Goal: Information Seeking & Learning: Check status

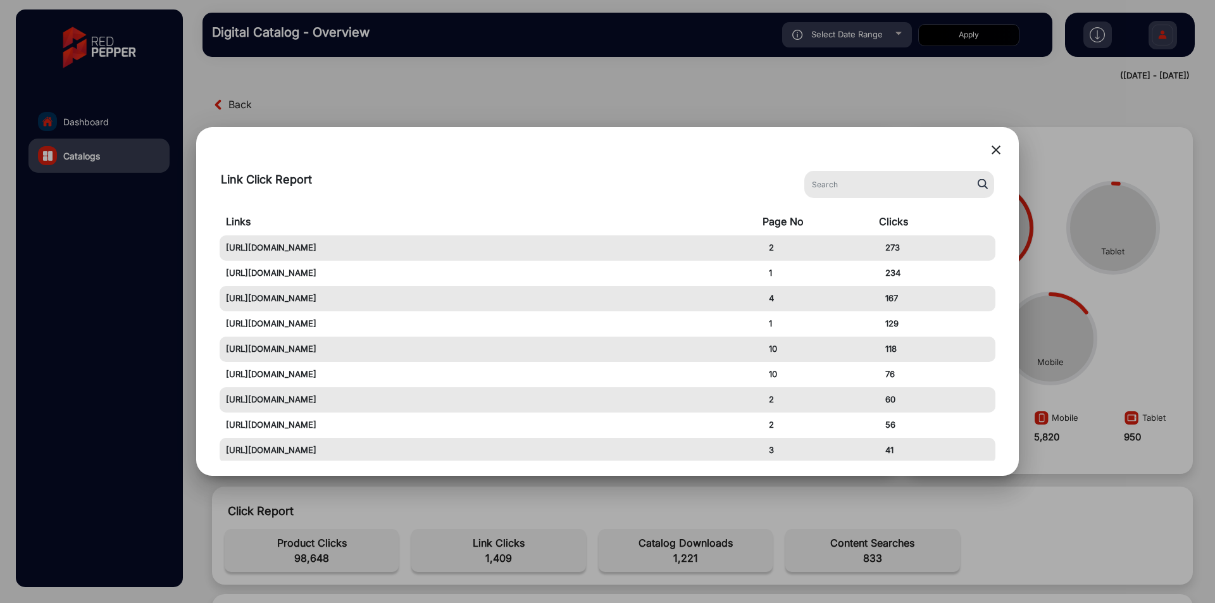
scroll to position [127, 0]
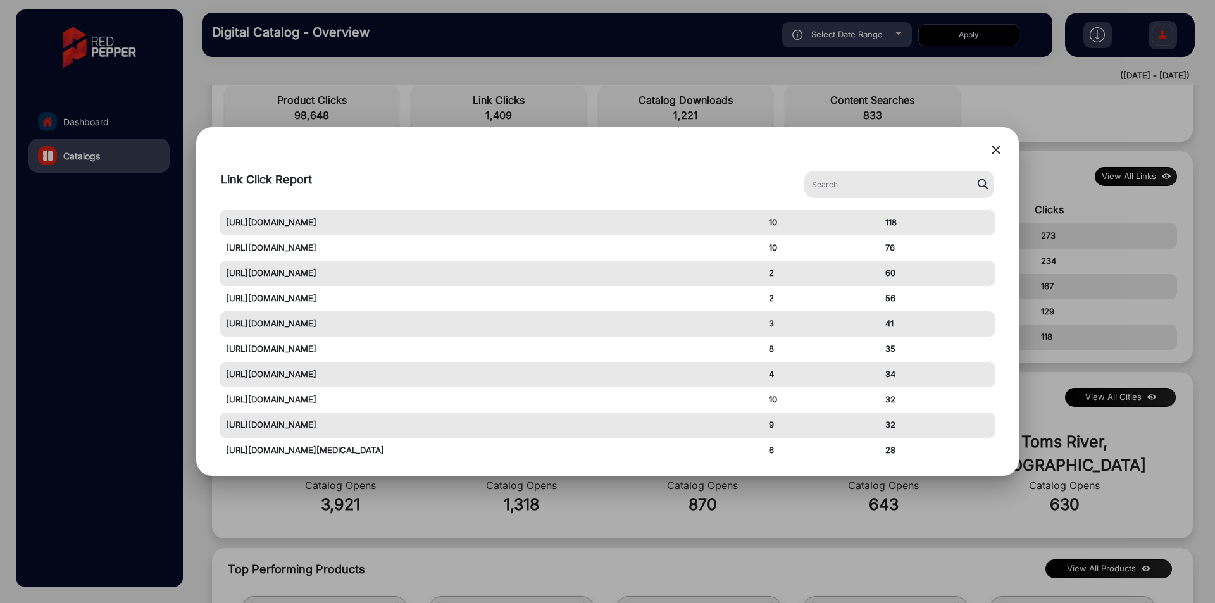
click at [890, 251] on td "76" at bounding box center [937, 247] width 116 height 25
drag, startPoint x: 884, startPoint y: 251, endPoint x: 893, endPoint y: 251, distance: 9.5
click at [893, 251] on td "76" at bounding box center [937, 247] width 116 height 25
copy td "76"
click at [996, 148] on mat-icon "close" at bounding box center [995, 149] width 15 height 15
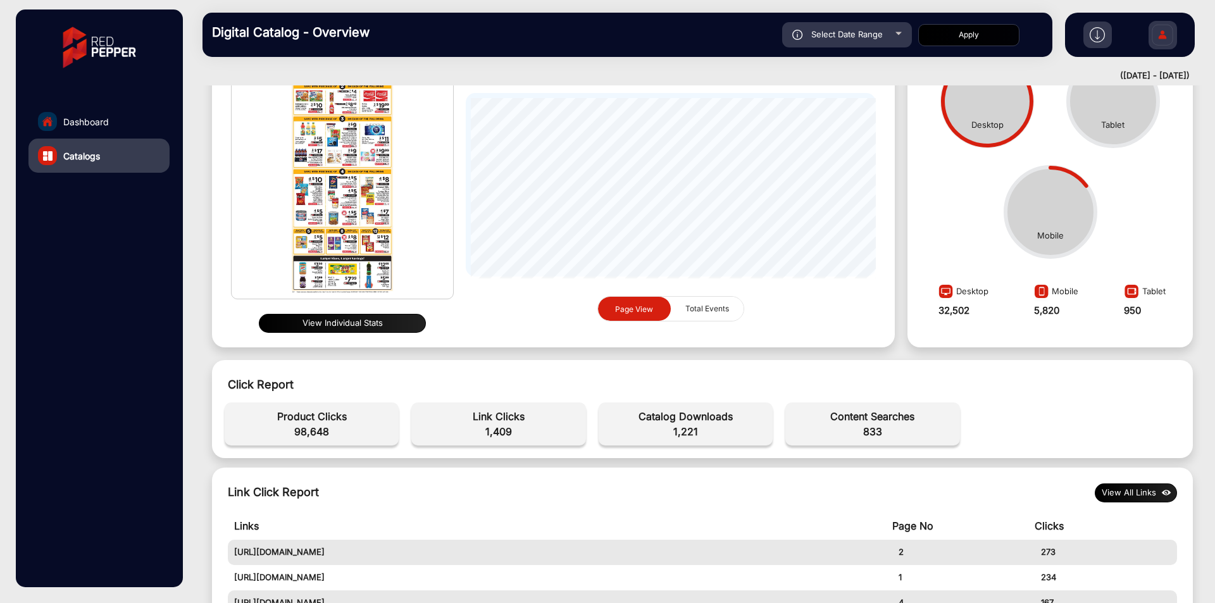
scroll to position [0, 0]
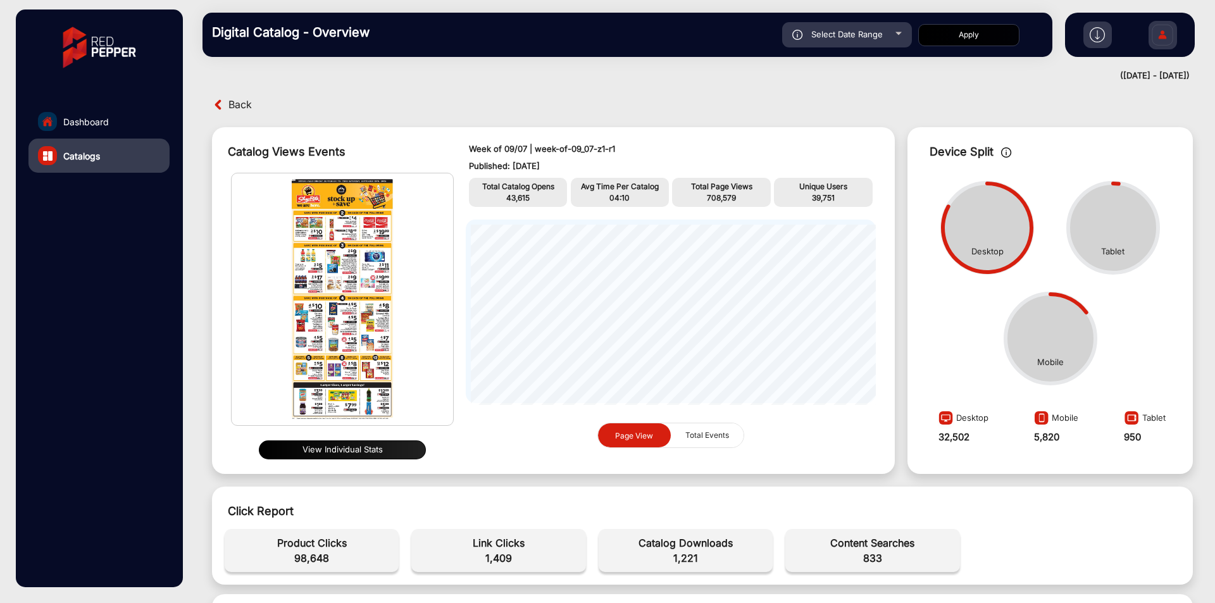
click at [225, 101] on div "Back" at bounding box center [455, 105] width 493 height 20
click at [243, 105] on span "Back" at bounding box center [239, 105] width 23 height 20
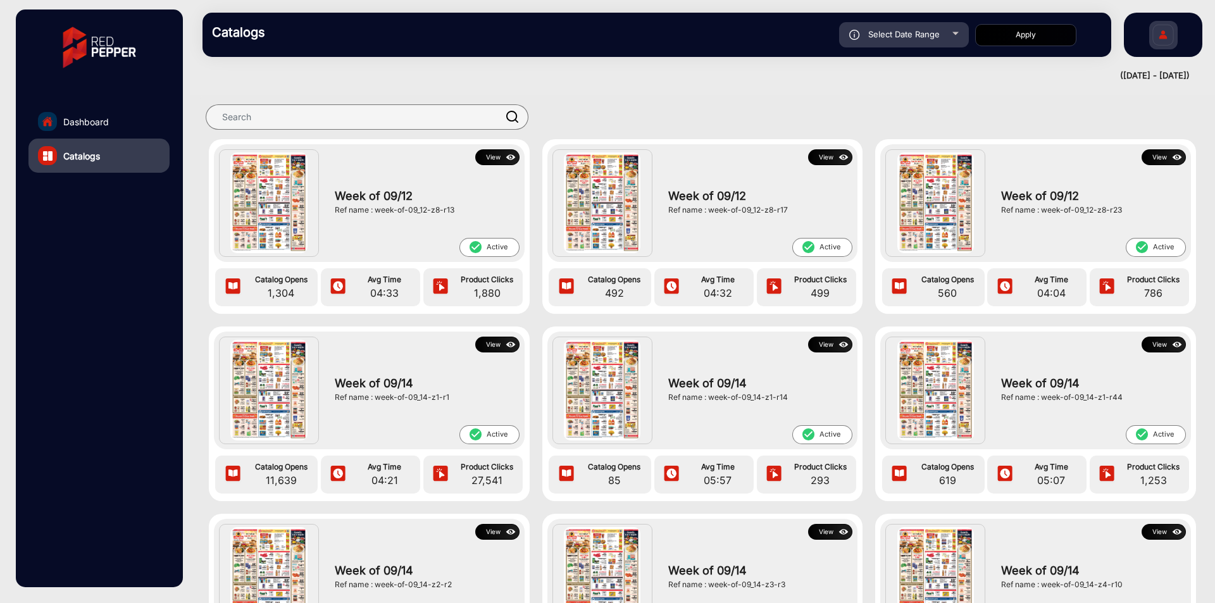
scroll to position [1549, 0]
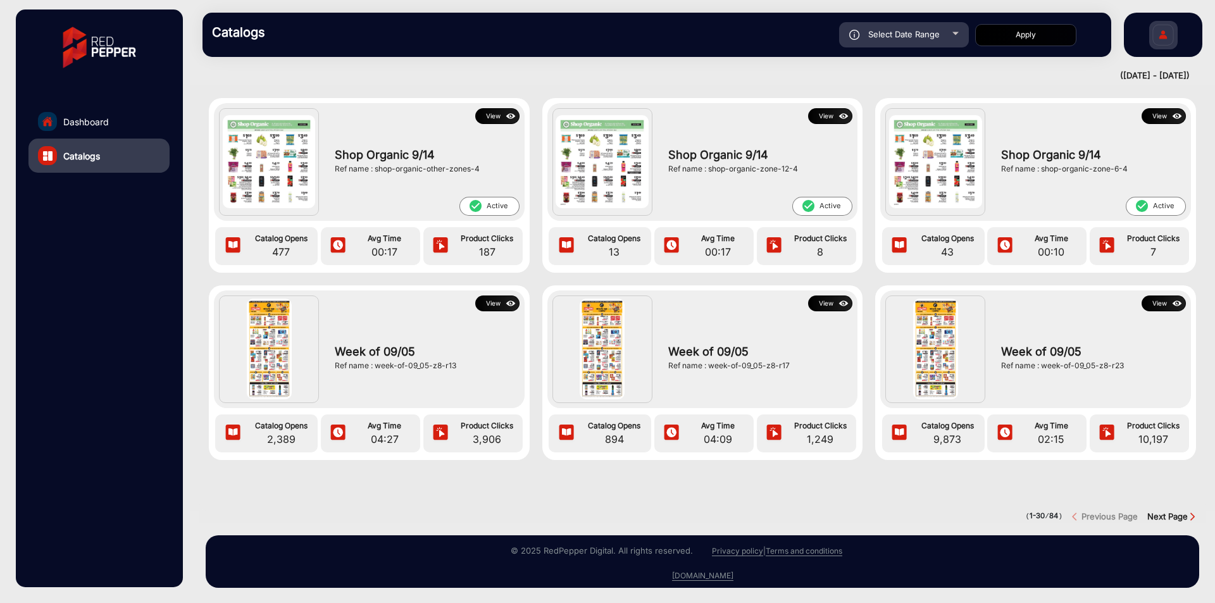
click at [496, 299] on button "View" at bounding box center [497, 303] width 44 height 16
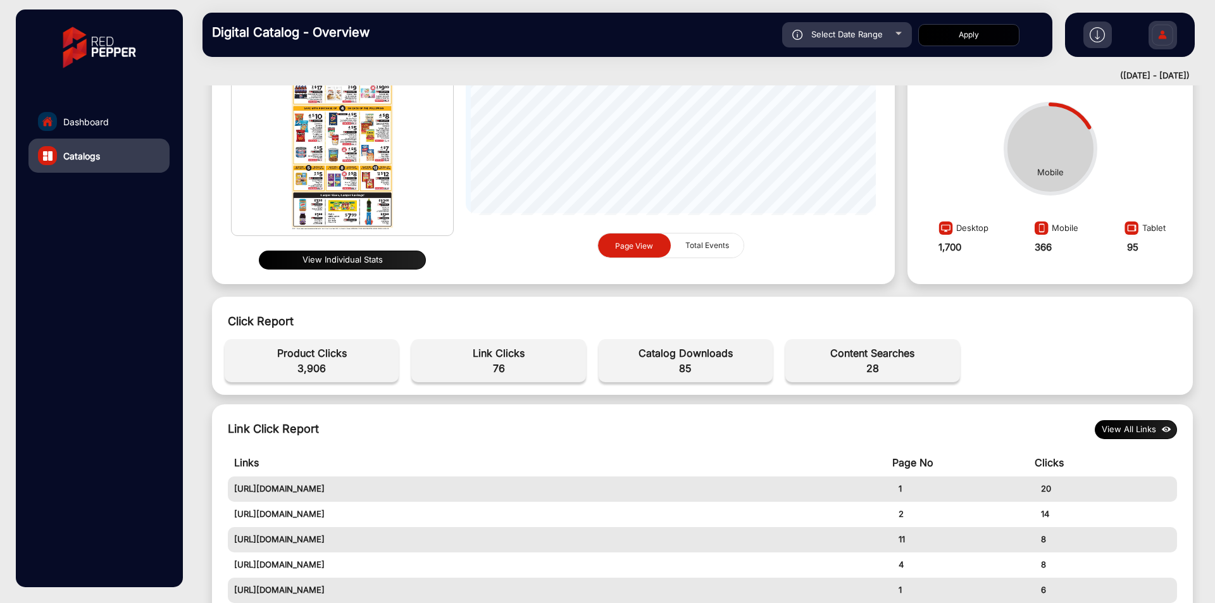
scroll to position [443, 0]
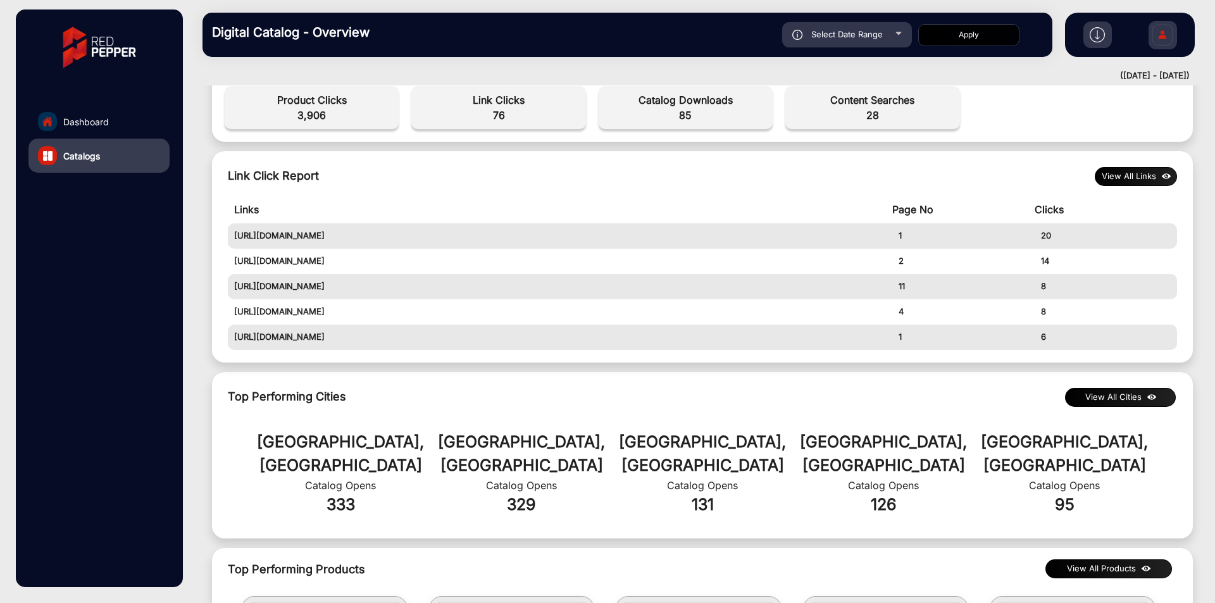
click at [1147, 183] on button "View All Links" at bounding box center [1136, 176] width 82 height 19
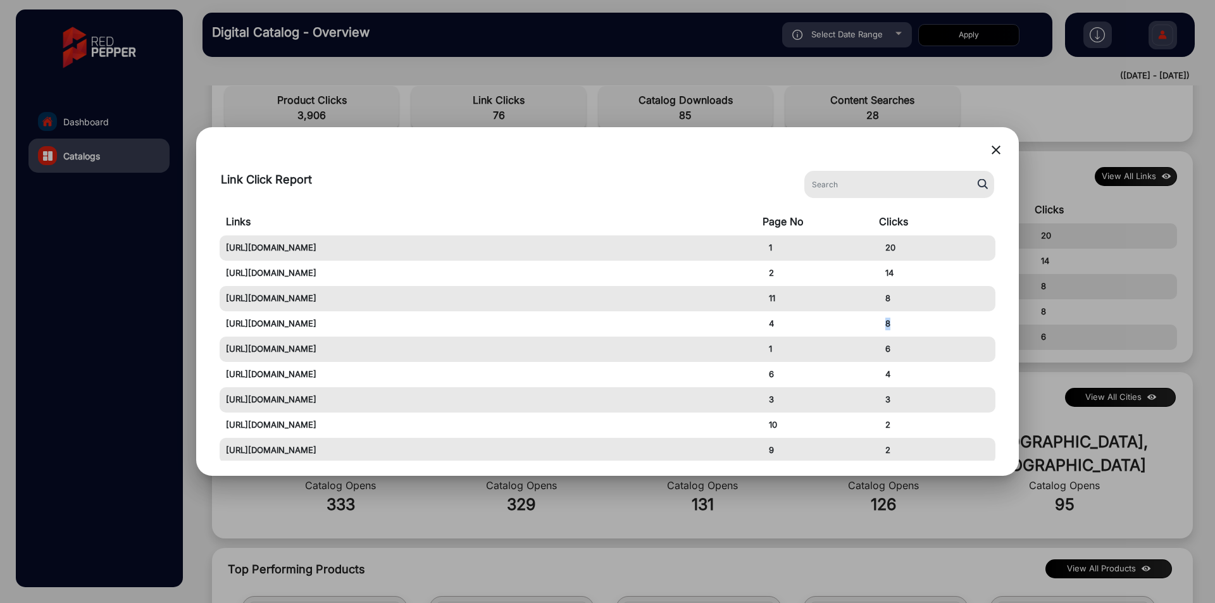
drag, startPoint x: 879, startPoint y: 329, endPoint x: 888, endPoint y: 327, distance: 9.1
click at [888, 327] on td "8" at bounding box center [937, 323] width 116 height 25
copy td "8"
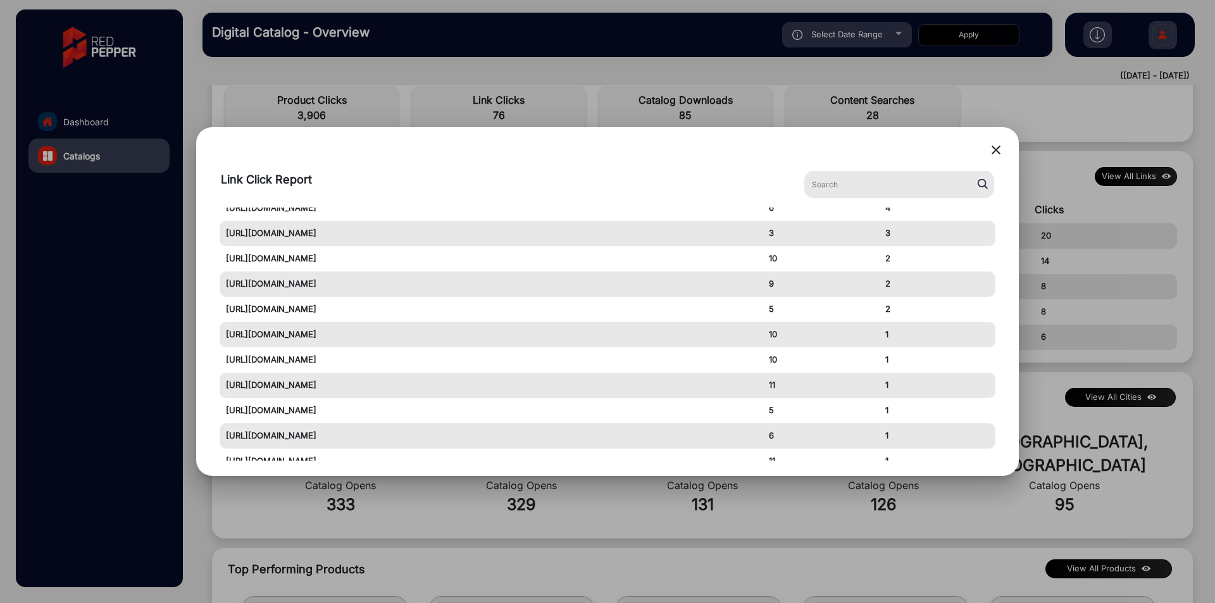
click at [1001, 152] on mat-icon "close" at bounding box center [995, 149] width 15 height 15
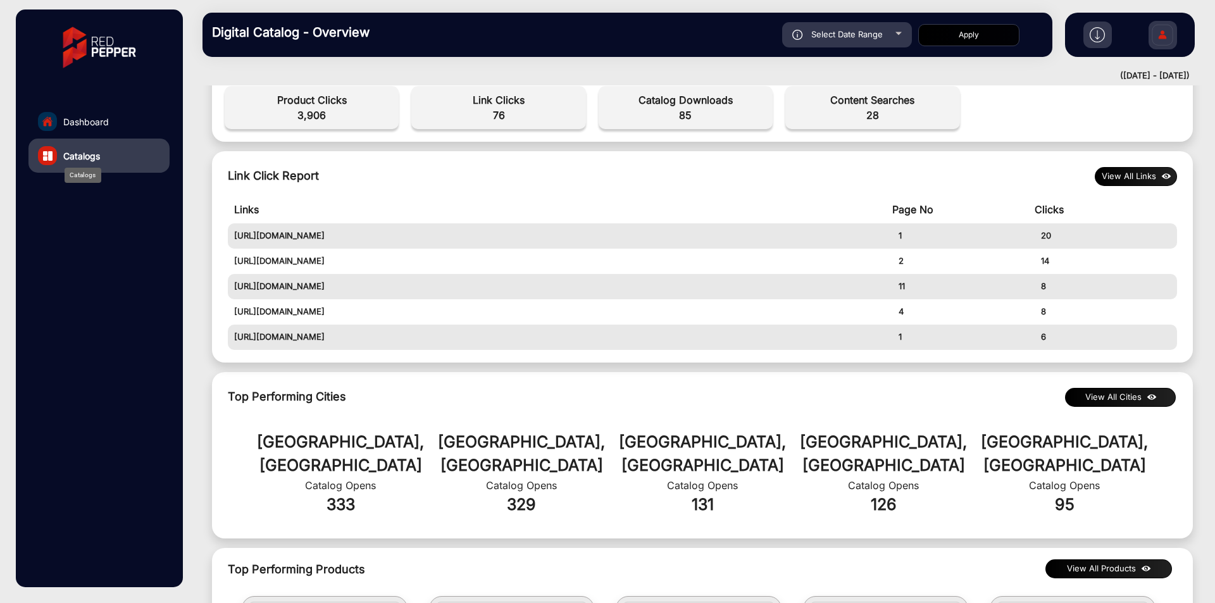
click at [100, 153] on span "Catalogs" at bounding box center [81, 155] width 37 height 13
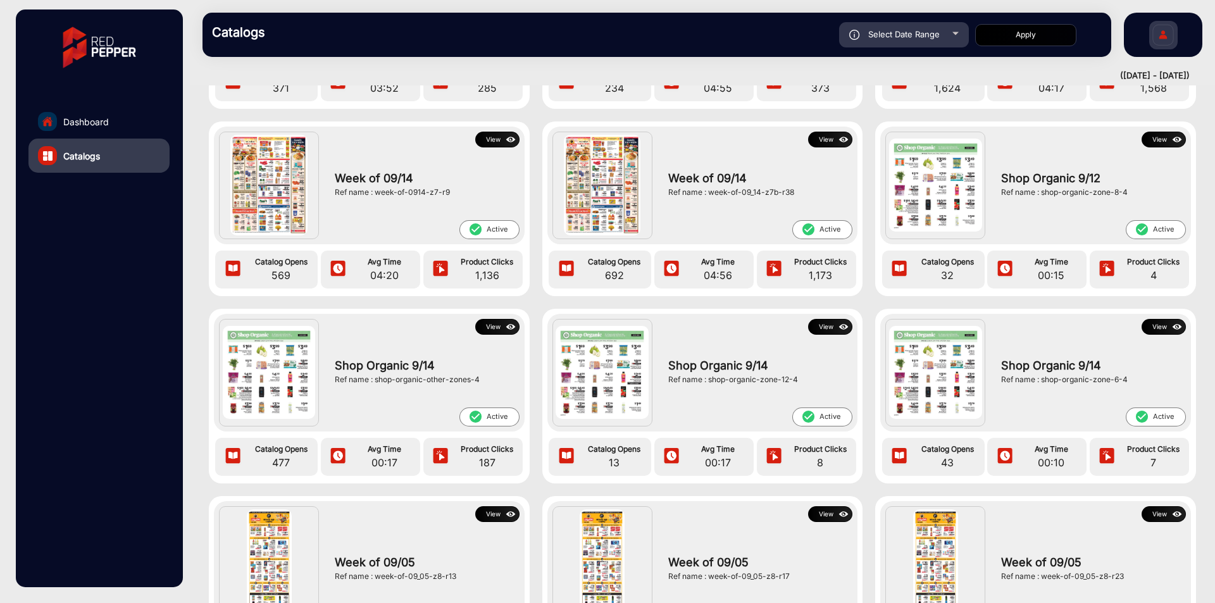
scroll to position [1549, 0]
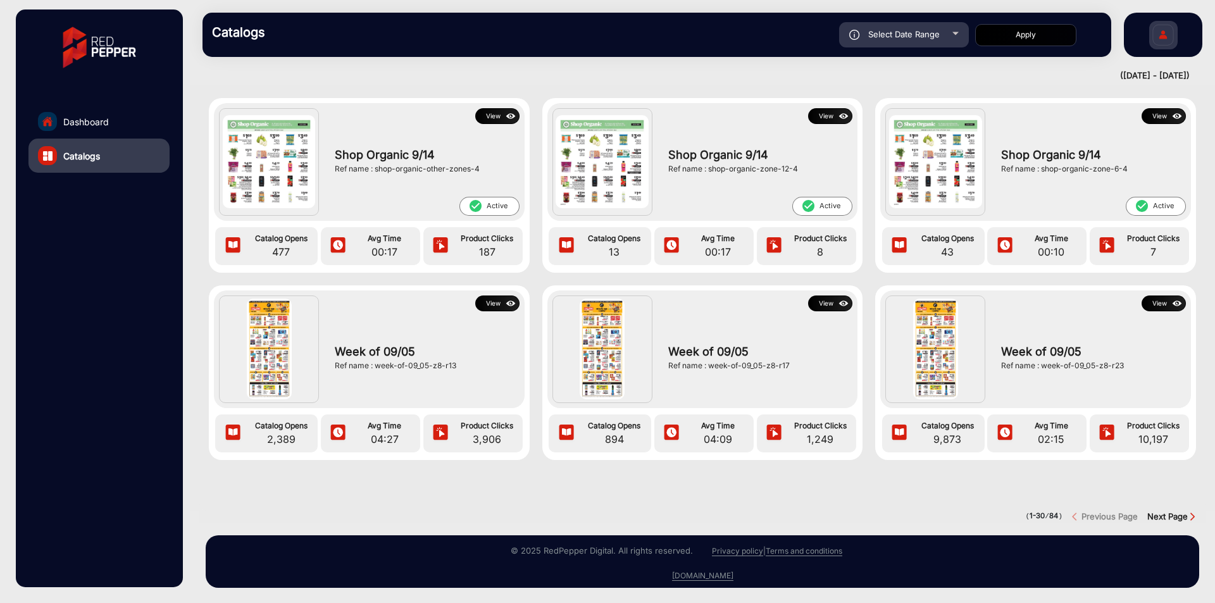
click at [1166, 511] on strong "Next Page" at bounding box center [1167, 516] width 40 height 10
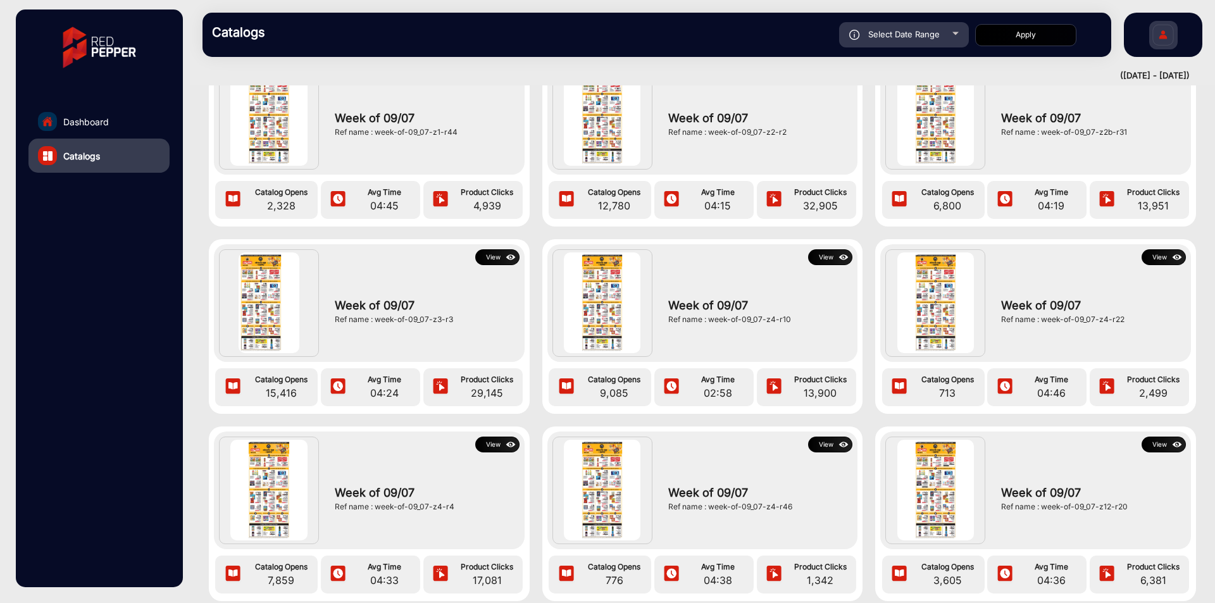
scroll to position [561, 0]
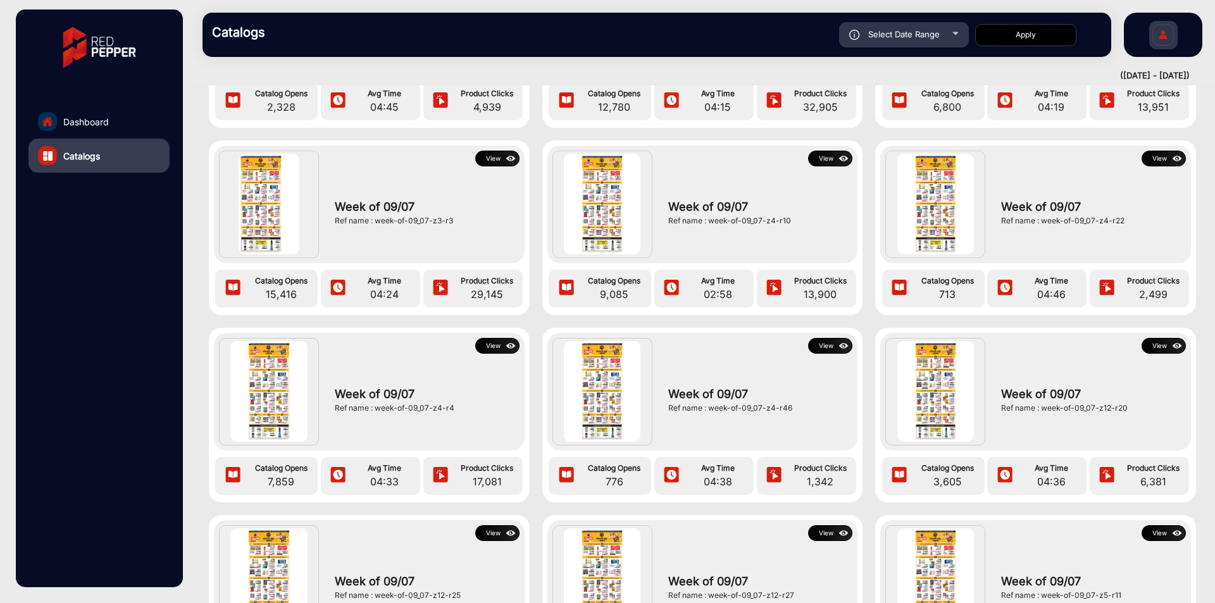
click at [487, 351] on button "View" at bounding box center [497, 346] width 44 height 16
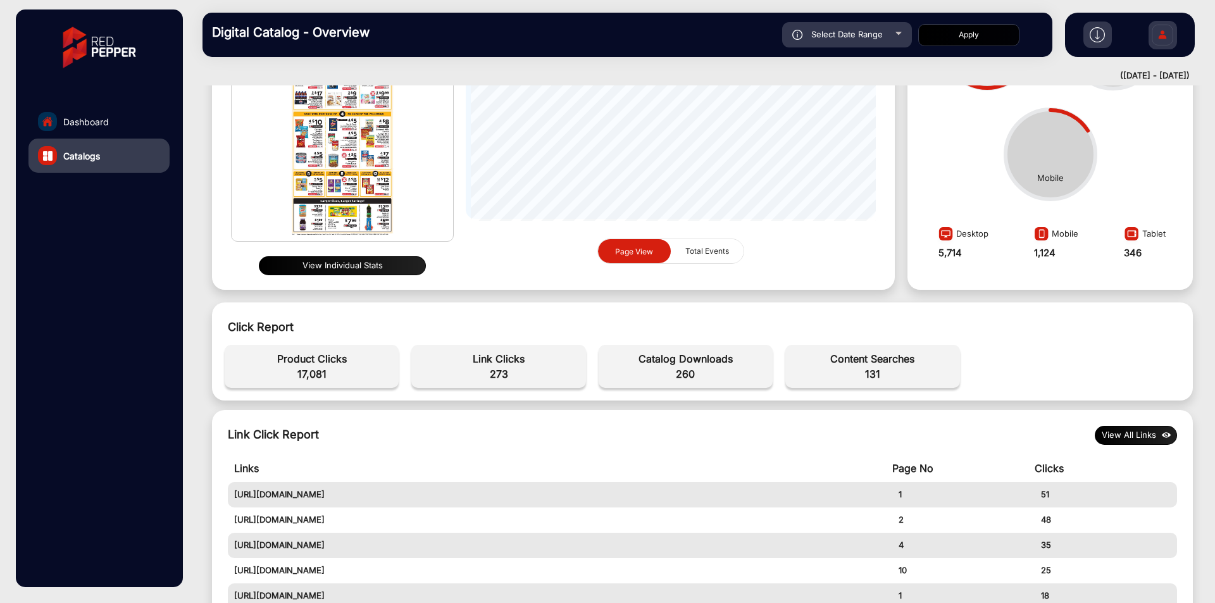
scroll to position [316, 0]
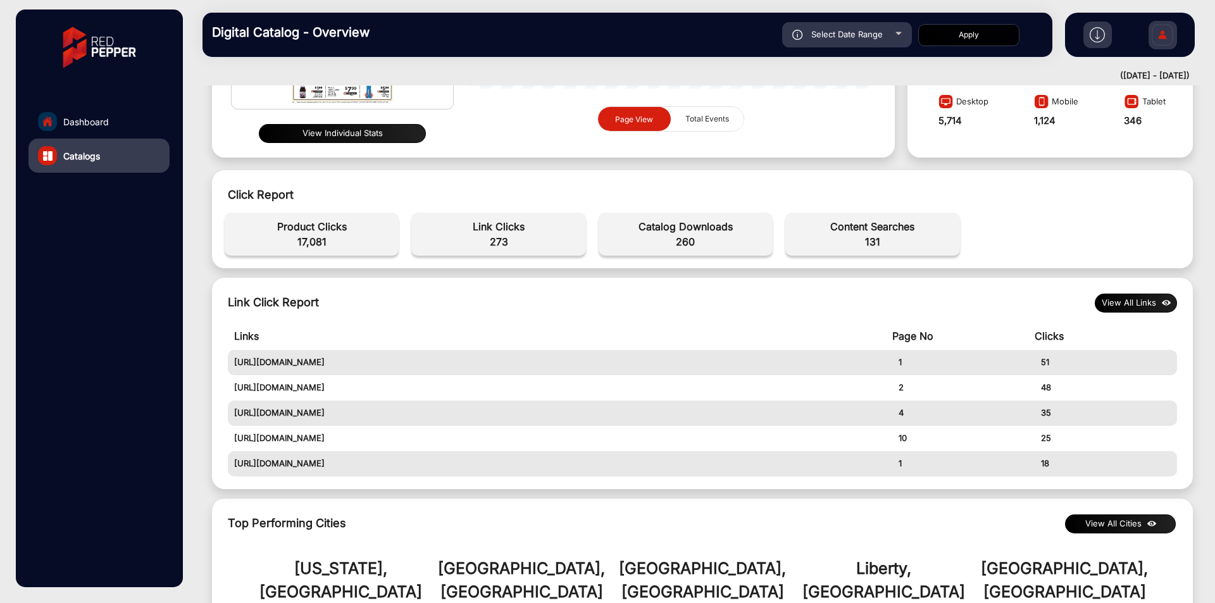
click at [1142, 309] on button "View All Links" at bounding box center [1136, 303] width 82 height 19
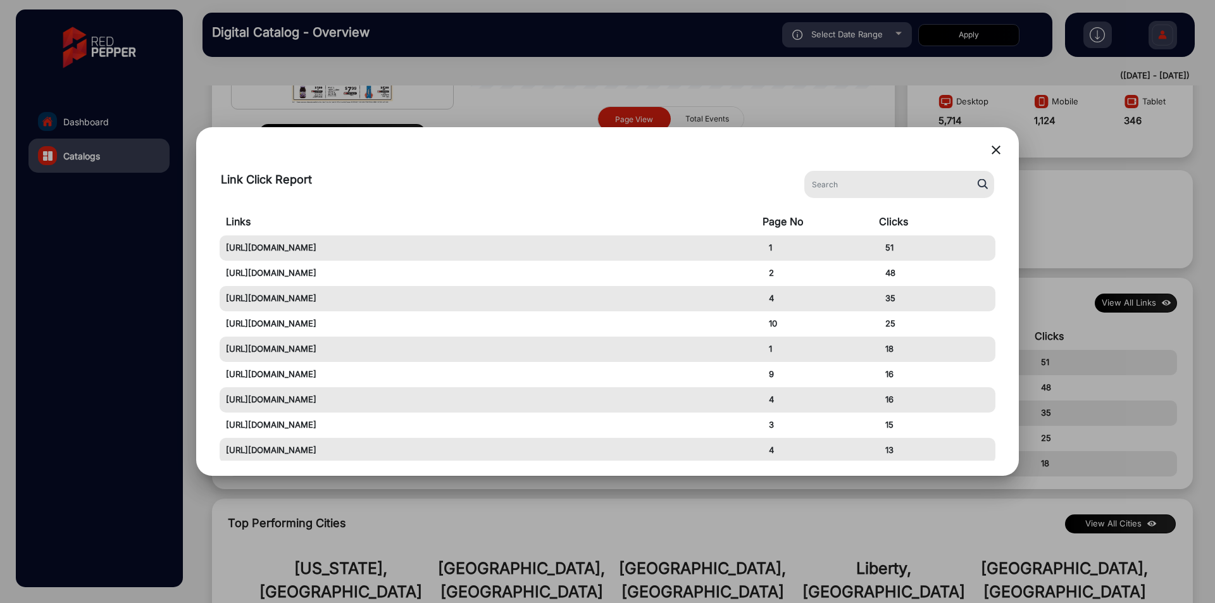
click at [890, 302] on td "35" at bounding box center [937, 298] width 116 height 25
click at [890, 300] on td "35" at bounding box center [937, 298] width 116 height 25
copy td "35"
click at [889, 399] on td "16" at bounding box center [937, 399] width 116 height 25
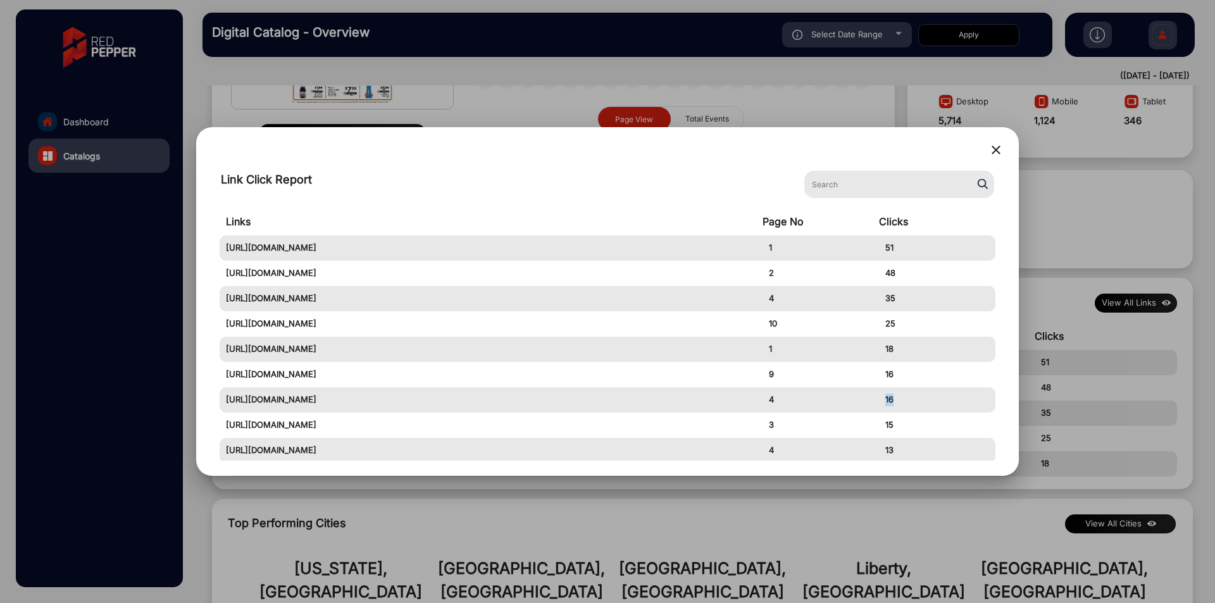
click at [889, 399] on td "16" at bounding box center [937, 399] width 116 height 25
copy td "16"
click at [994, 151] on mat-icon "close" at bounding box center [995, 149] width 15 height 15
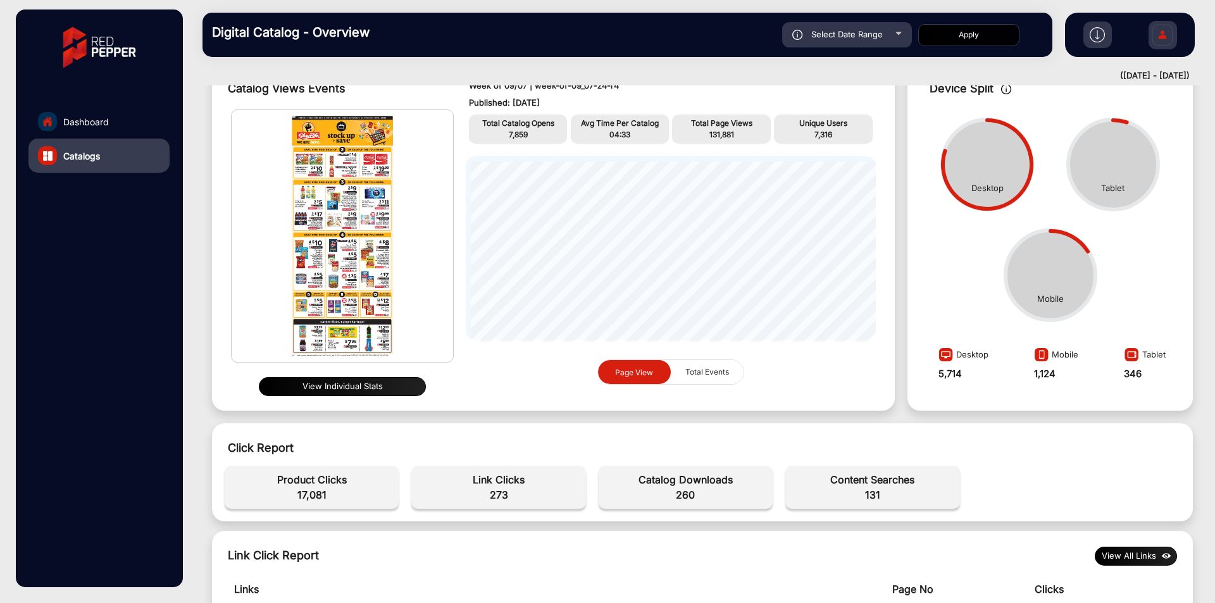
scroll to position [0, 0]
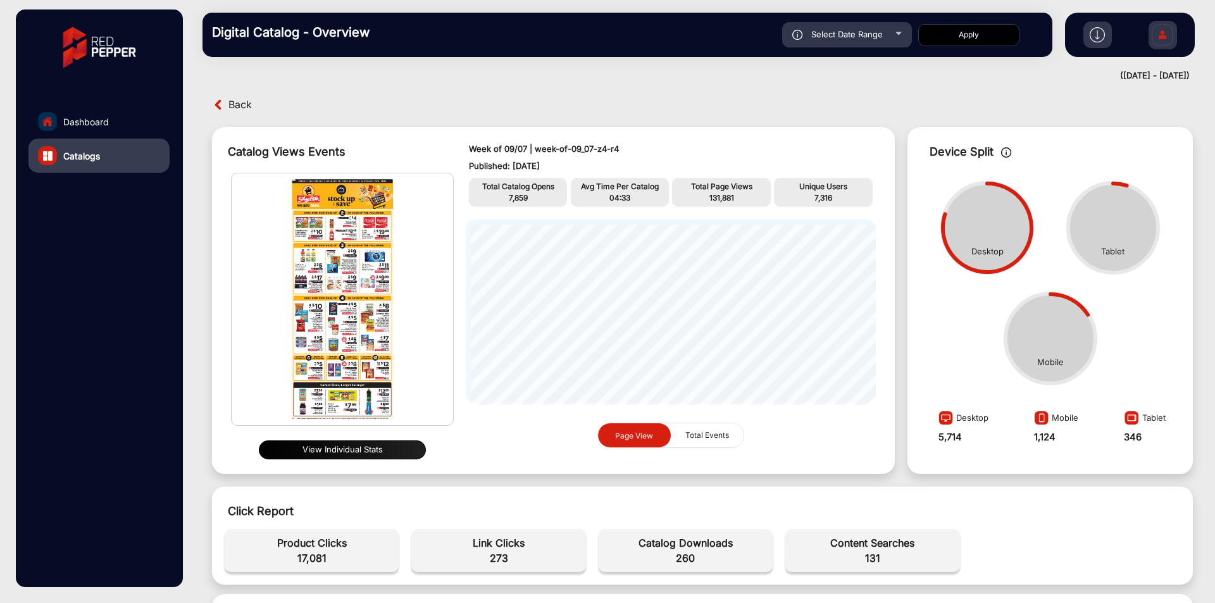
click at [244, 109] on span "Back" at bounding box center [239, 105] width 23 height 20
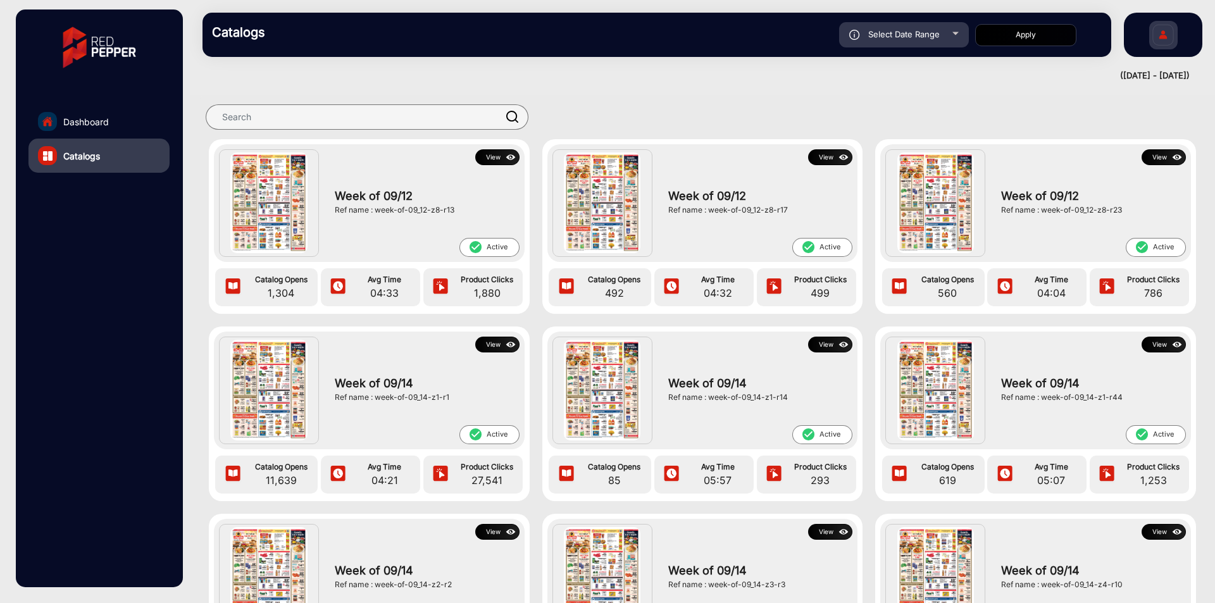
scroll to position [1549, 0]
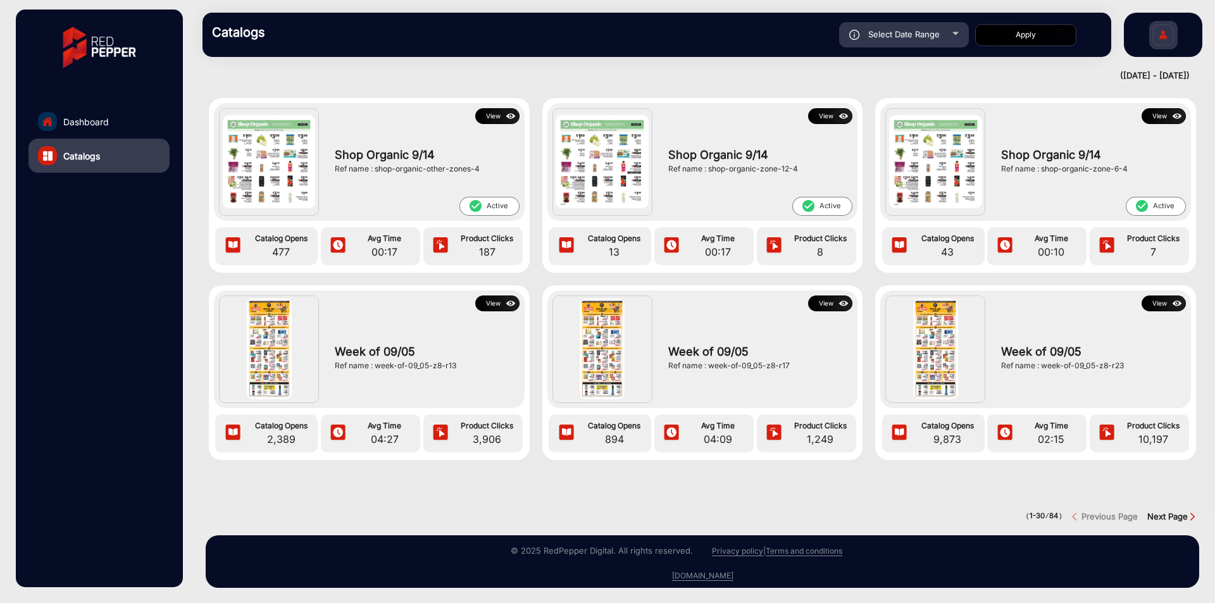
click at [1157, 311] on div "Week of 09/05 Ref name : week-of-09_05-z8-r23" at bounding box center [1090, 357] width 190 height 92
click at [1158, 295] on button "View" at bounding box center [1163, 303] width 44 height 16
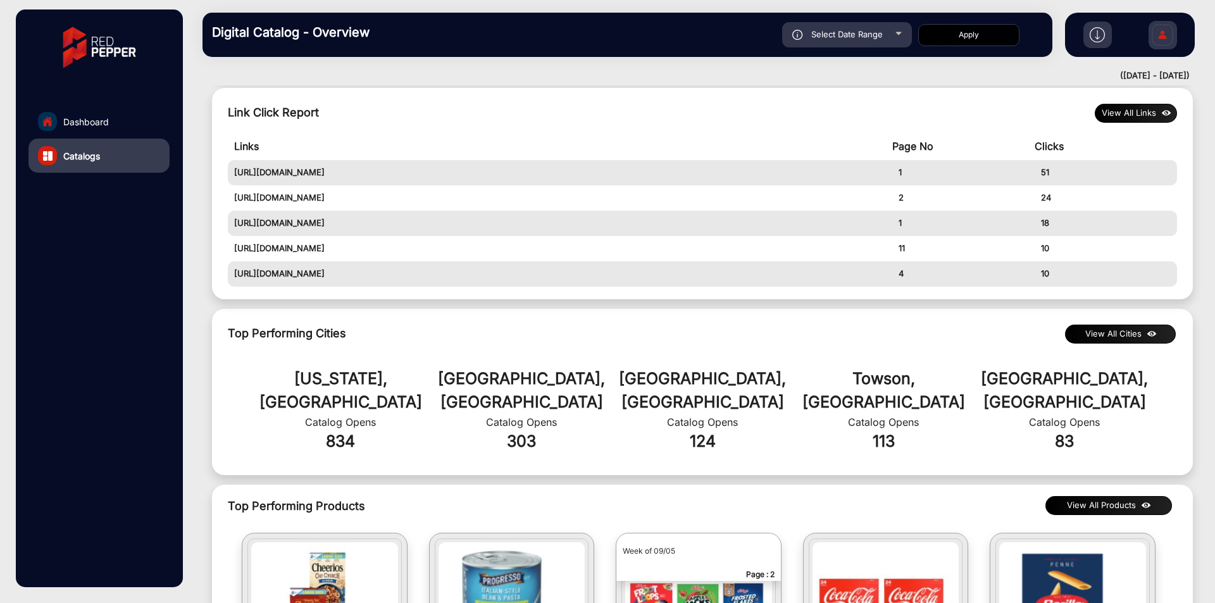
scroll to position [316, 0]
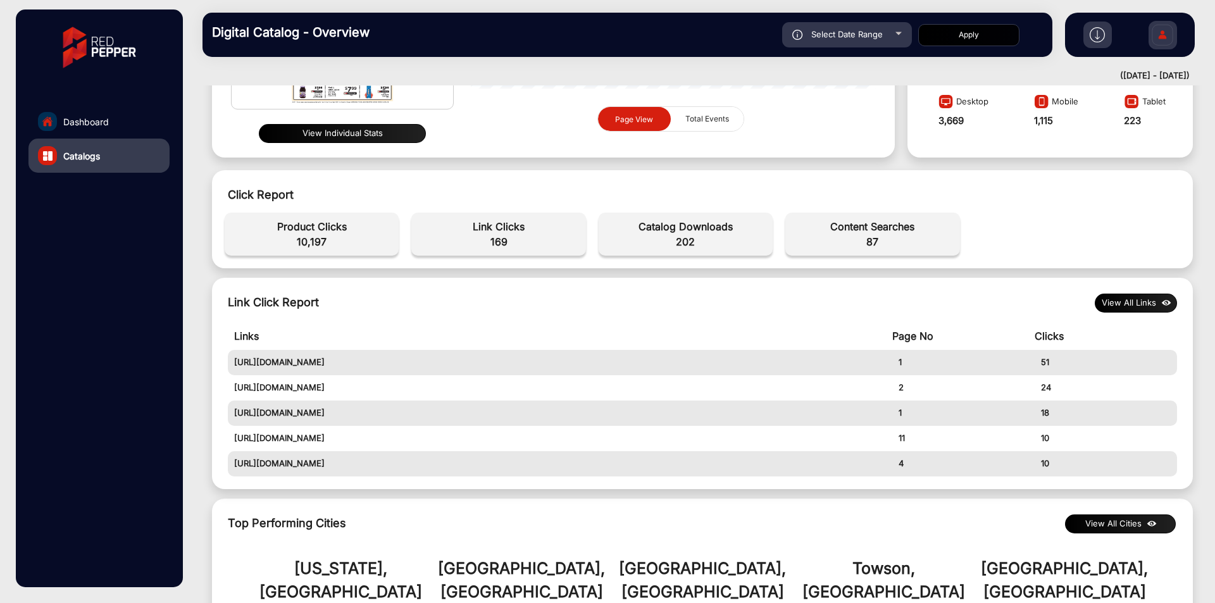
click at [1109, 304] on button "View All Links" at bounding box center [1136, 303] width 82 height 19
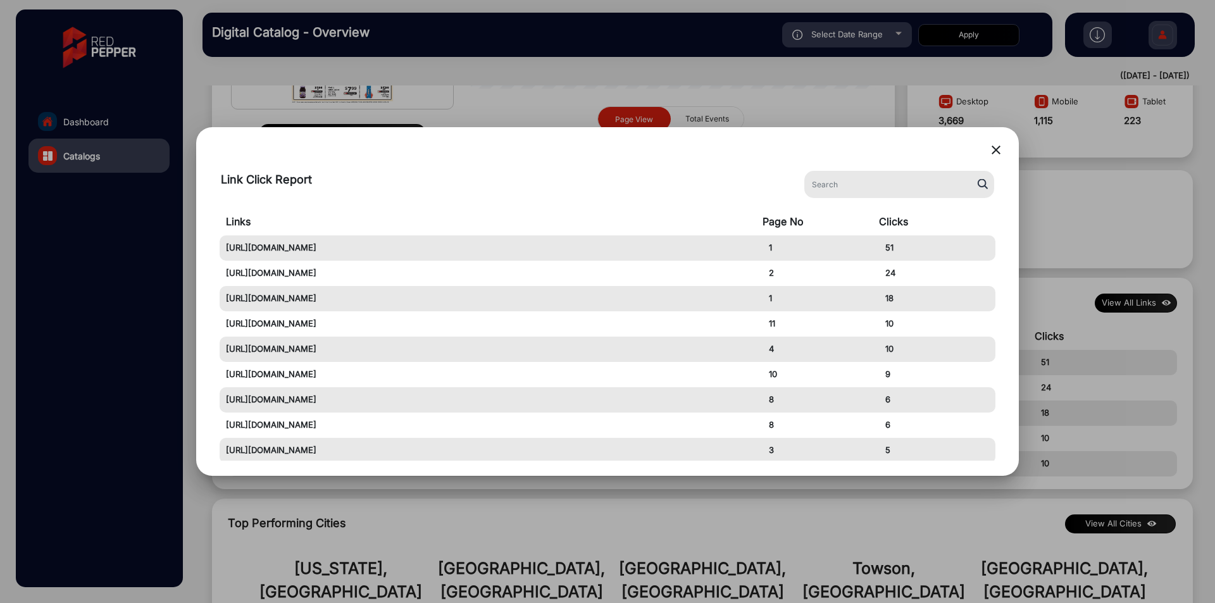
click at [1001, 152] on mat-icon "close" at bounding box center [995, 149] width 15 height 15
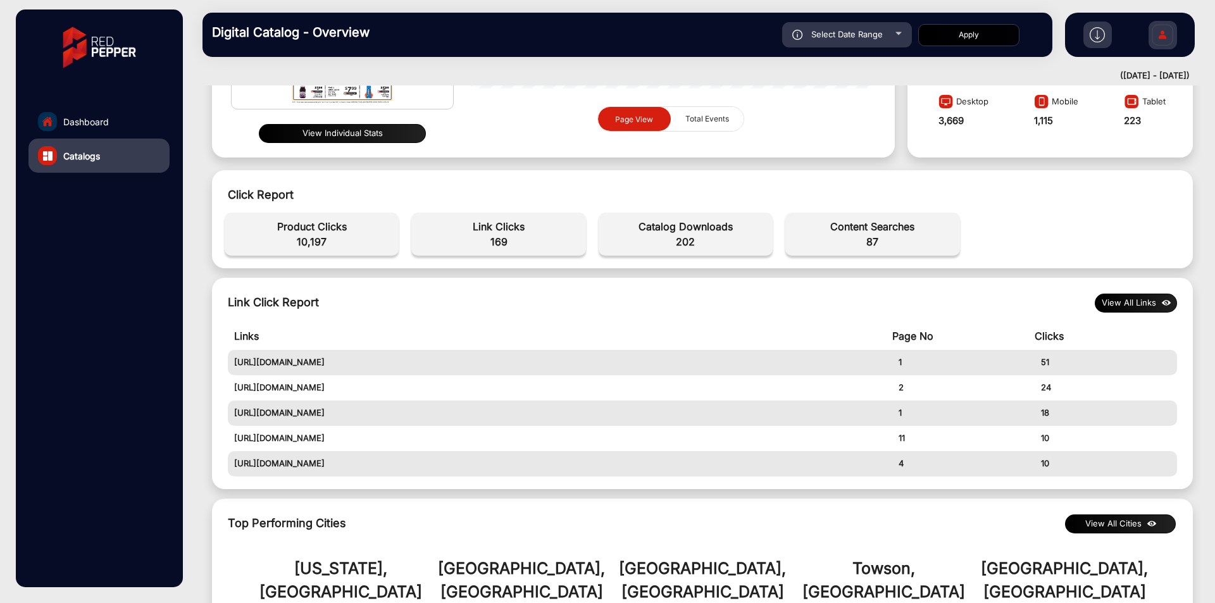
click at [880, 33] on span "Select Date Range" at bounding box center [846, 34] width 71 height 10
type input "[DATE]"
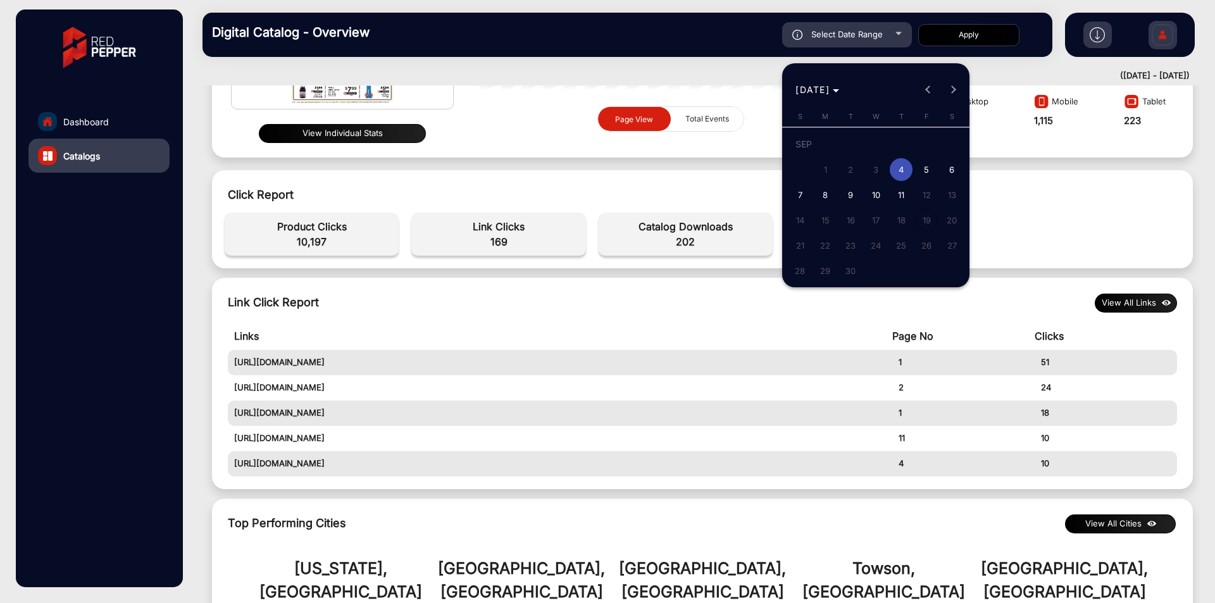
click at [932, 95] on div "[DATE] [DATE]" at bounding box center [875, 89] width 181 height 25
click at [933, 85] on div "[DATE] [DATE]" at bounding box center [875, 89] width 181 height 25
click at [926, 85] on div "[DATE] [DATE]" at bounding box center [875, 89] width 181 height 25
click at [929, 90] on div "[DATE] [DATE]" at bounding box center [875, 89] width 181 height 25
click at [844, 89] on span "Choose month and year" at bounding box center [817, 90] width 54 height 30
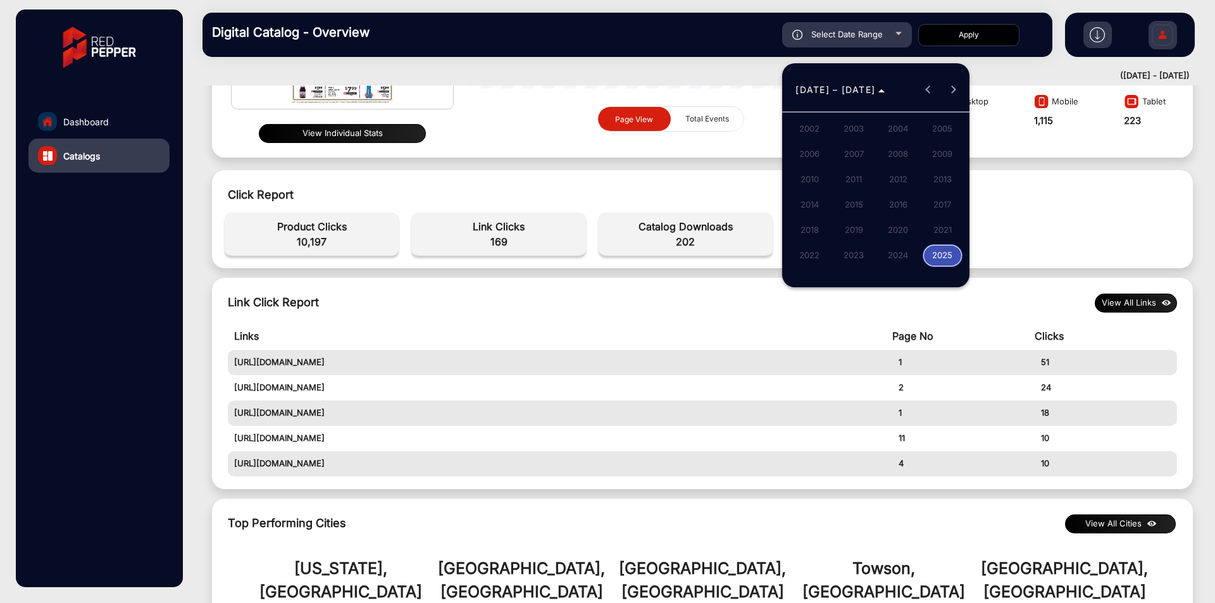
click at [943, 256] on span "2025" at bounding box center [942, 255] width 40 height 23
click at [950, 185] on span "AUG" at bounding box center [942, 179] width 40 height 23
click at [938, 178] on span "AUG" at bounding box center [942, 179] width 40 height 23
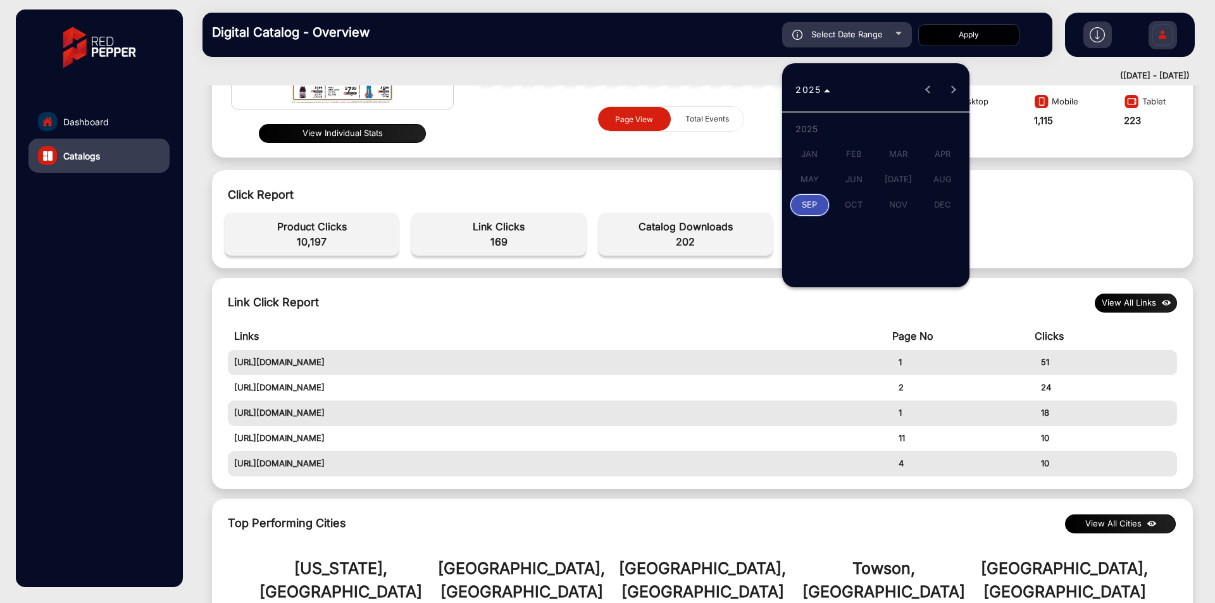
click at [938, 178] on span "AUG" at bounding box center [942, 179] width 40 height 23
click at [1030, 177] on div at bounding box center [607, 301] width 1215 height 603
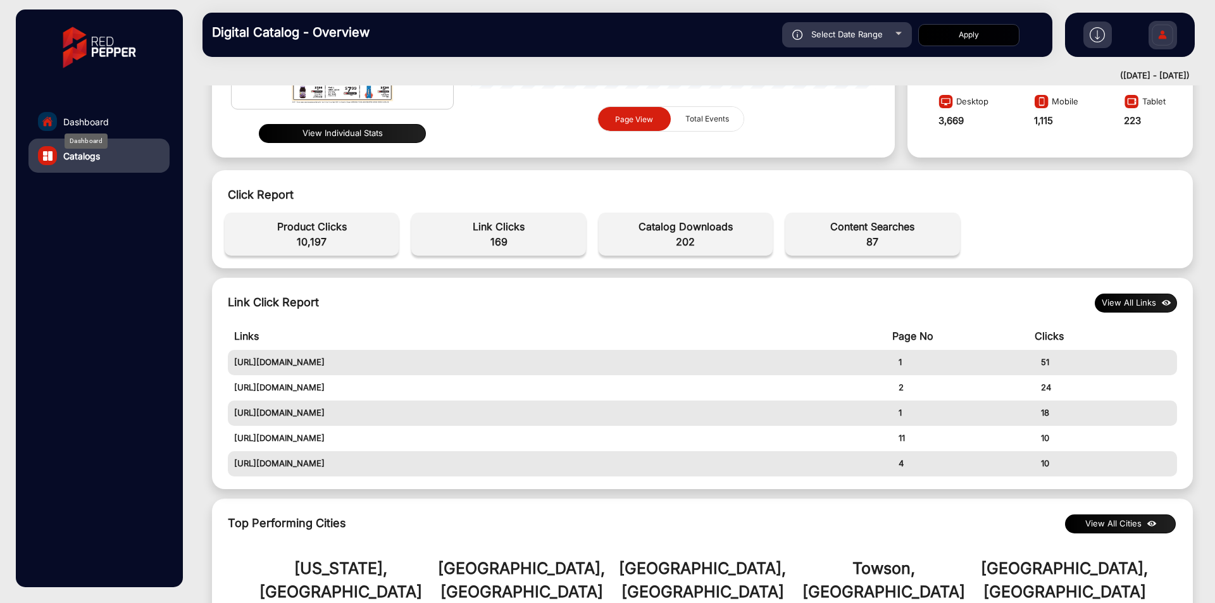
click at [96, 127] on span "Dashboard" at bounding box center [86, 121] width 46 height 13
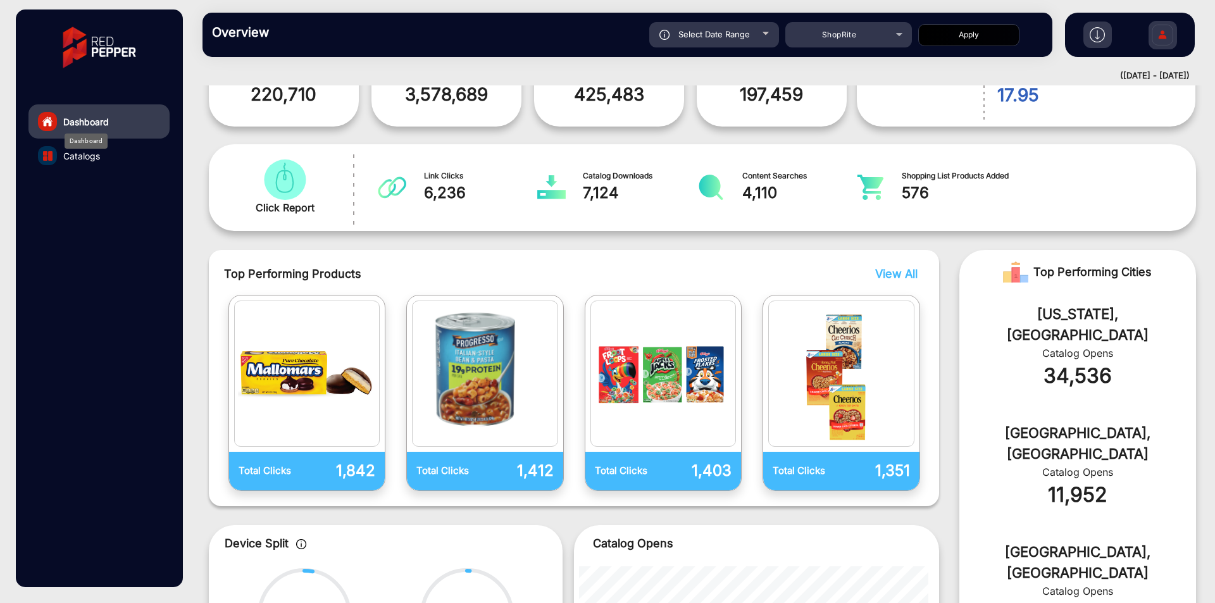
scroll to position [9, 0]
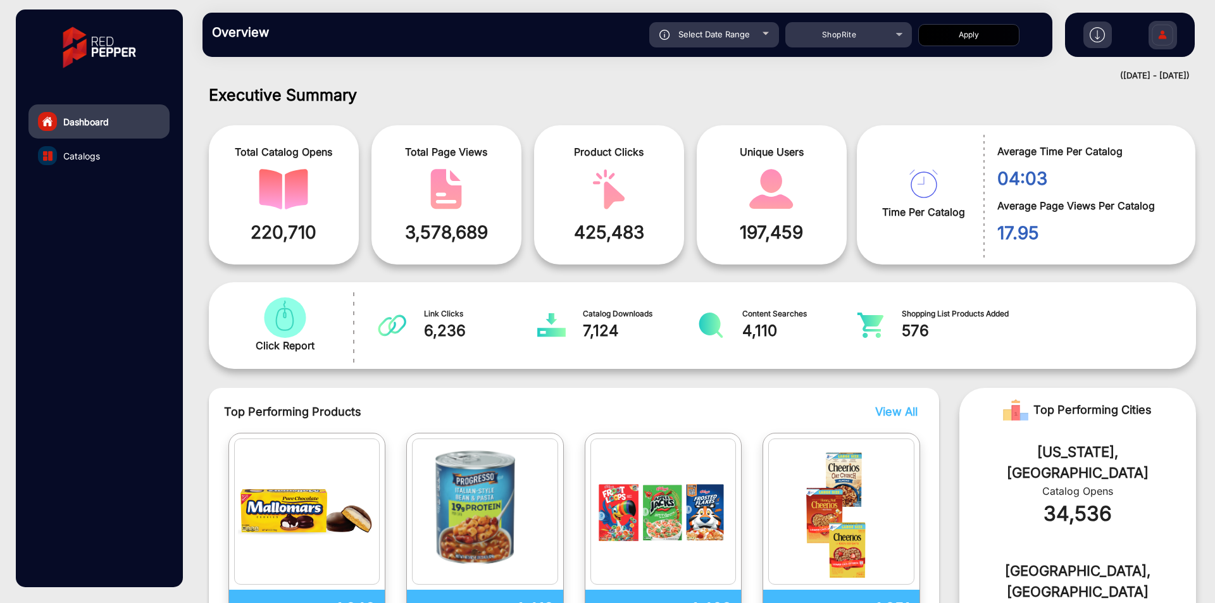
click at [733, 34] on span "Select Date Range" at bounding box center [713, 34] width 71 height 10
type input "[DATE]"
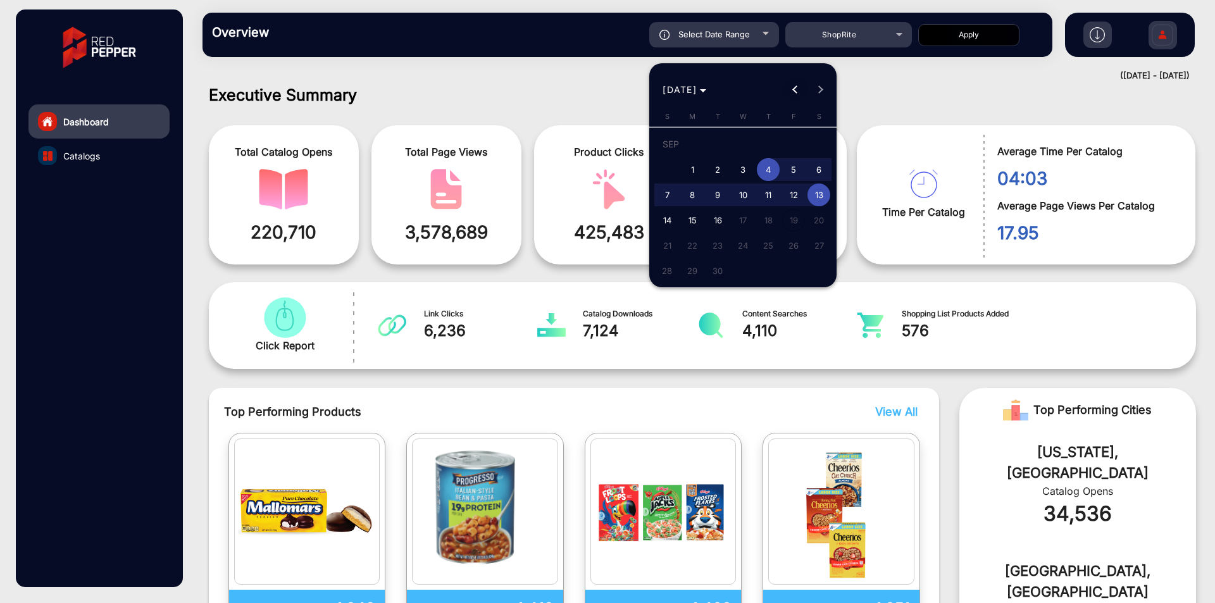
click at [796, 90] on button "Previous month" at bounding box center [795, 89] width 25 height 25
click at [765, 242] on span "28" at bounding box center [768, 248] width 23 height 23
type input "[DATE]"
click at [817, 90] on button "Next month" at bounding box center [820, 89] width 25 height 25
click at [769, 170] on span "4" at bounding box center [768, 169] width 23 height 23
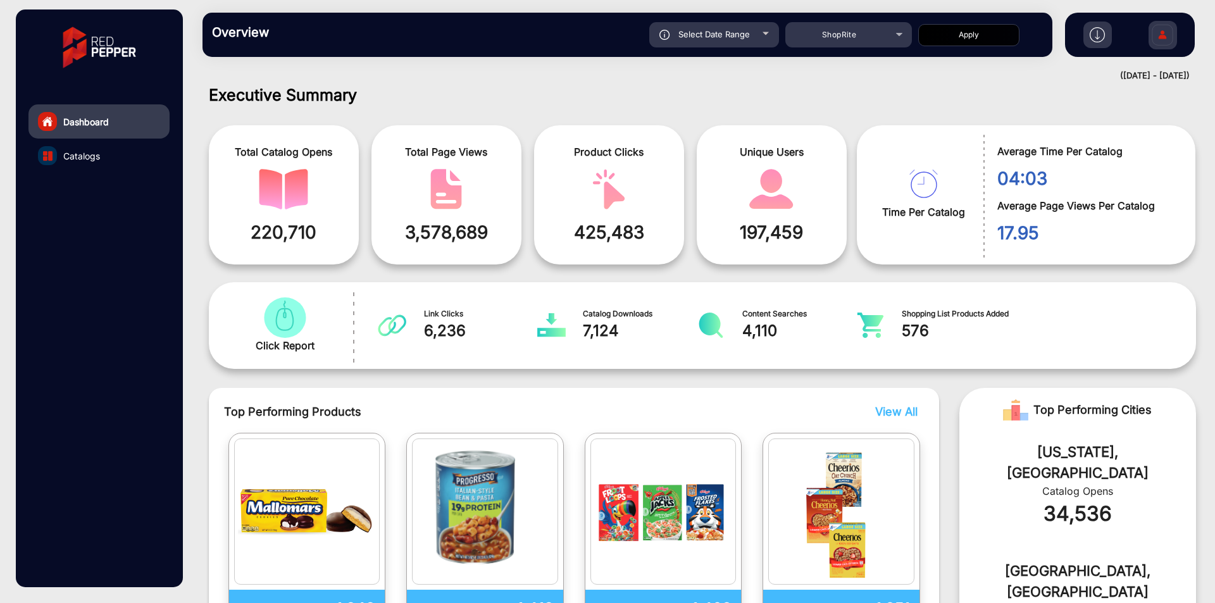
type input "[DATE]"
click at [890, 28] on div "ShopRite" at bounding box center [838, 34] width 101 height 15
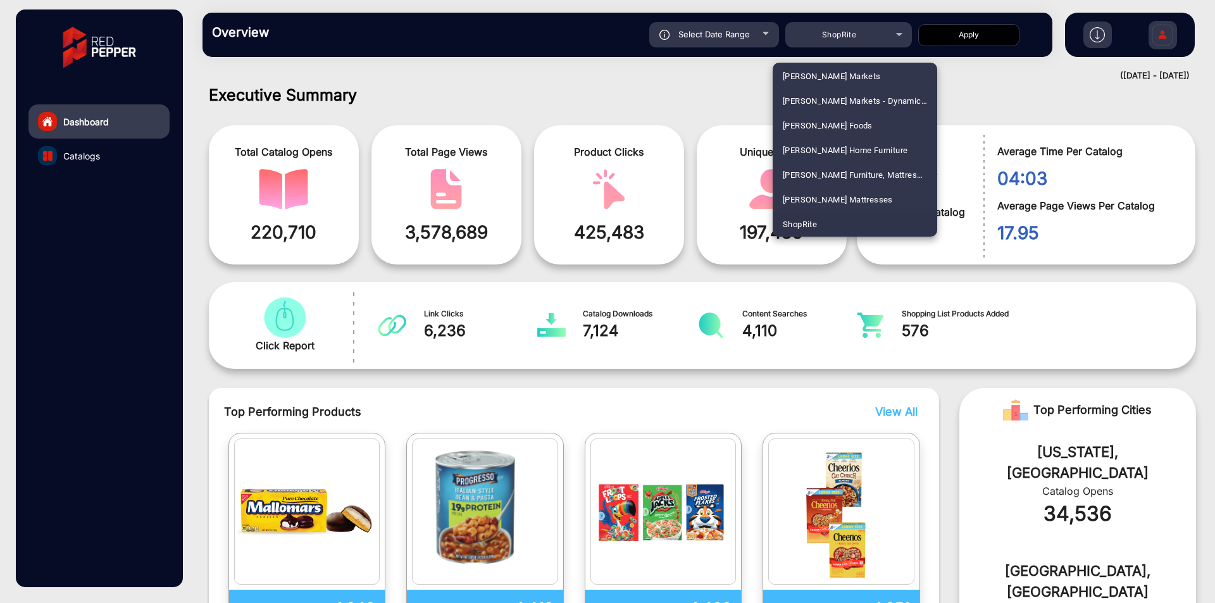
click at [973, 37] on div at bounding box center [607, 301] width 1215 height 603
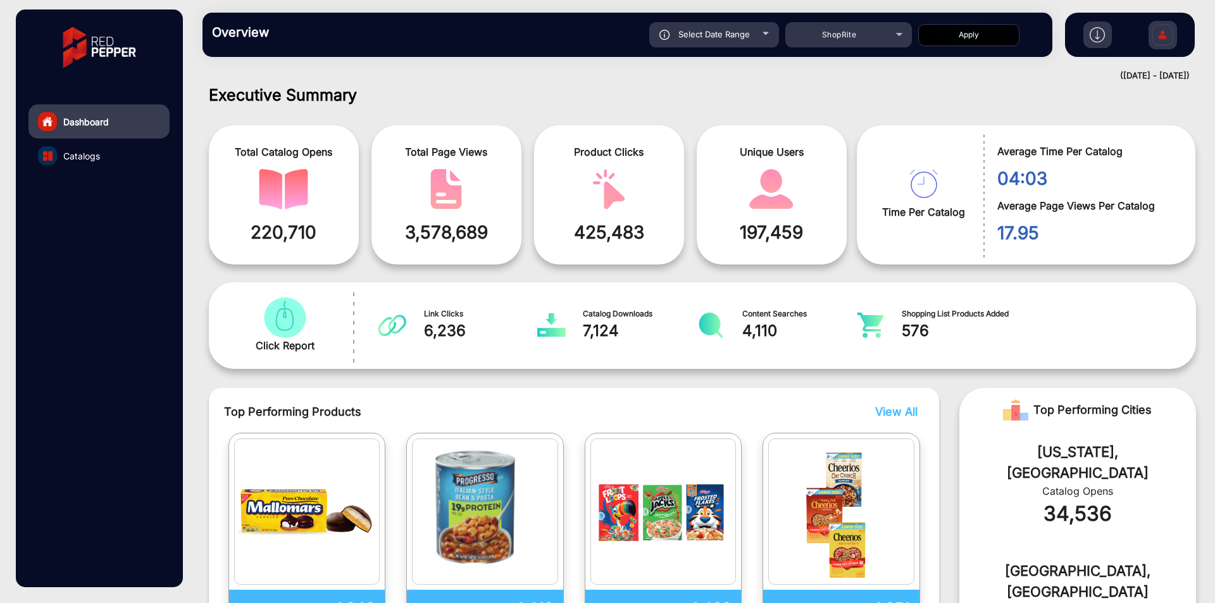
click at [973, 37] on button "Apply" at bounding box center [968, 35] width 101 height 22
type input "[DATE]"
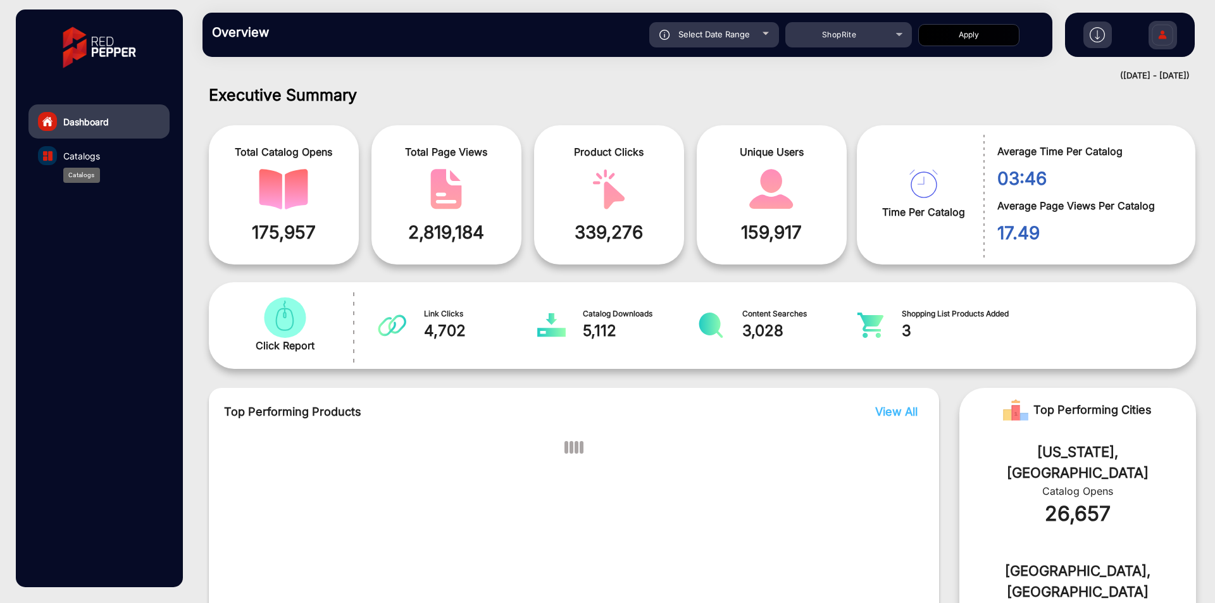
click at [86, 159] on span "Catalogs" at bounding box center [81, 155] width 37 height 13
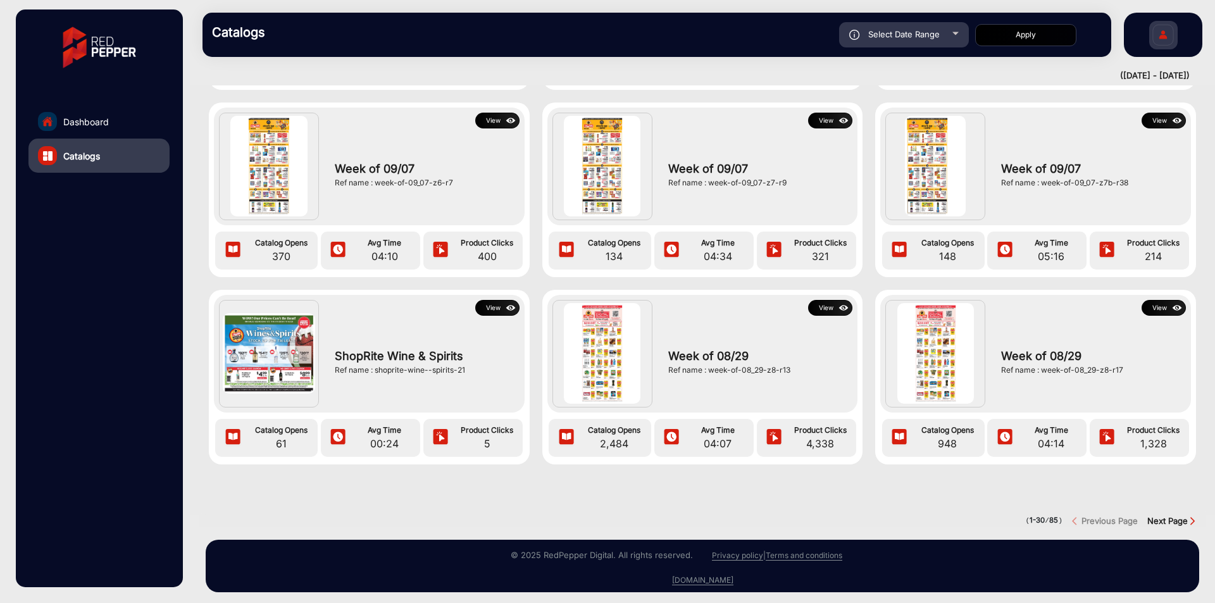
scroll to position [1549, 0]
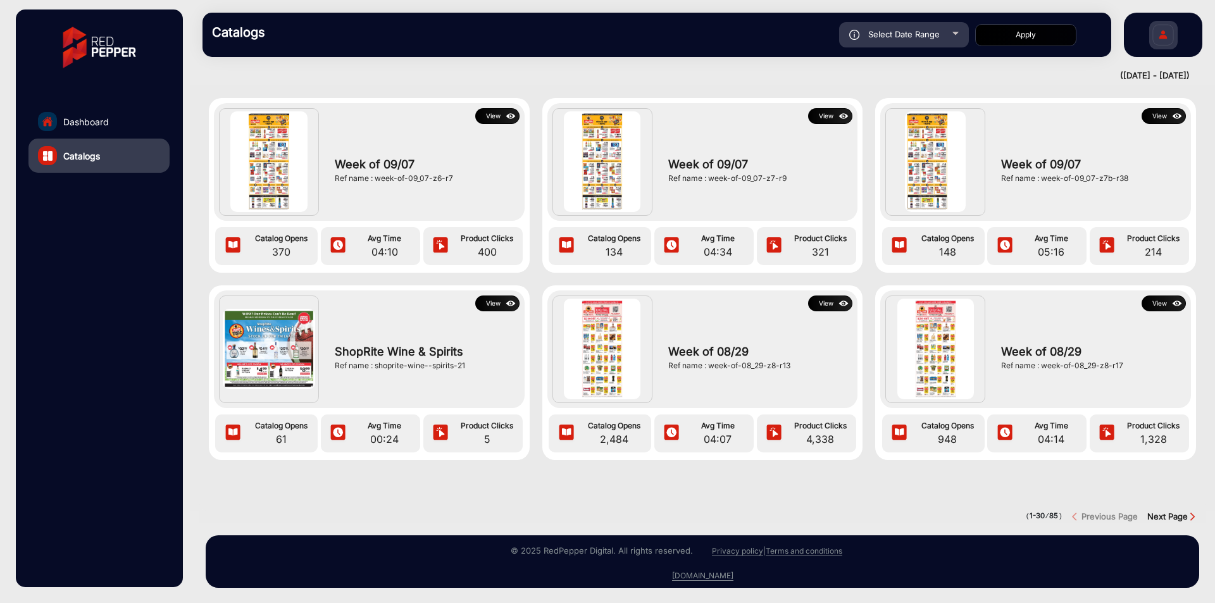
click at [1164, 499] on div at bounding box center [702, 497] width 1025 height 25
click at [1160, 511] on strong "Next Page" at bounding box center [1167, 516] width 40 height 10
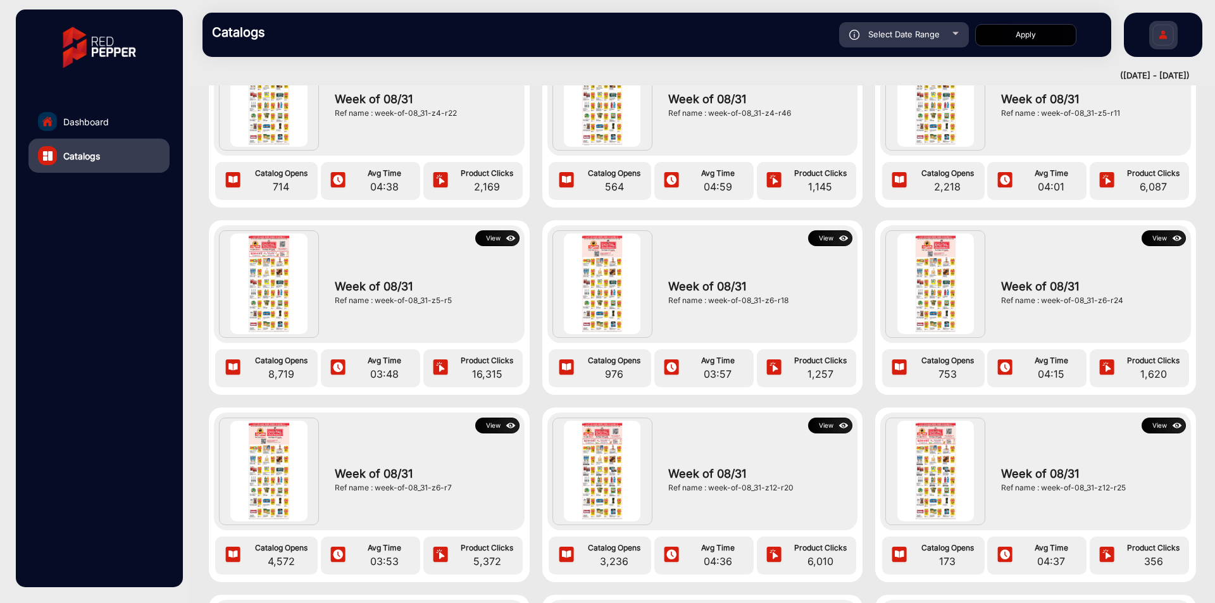
scroll to position [249, 0]
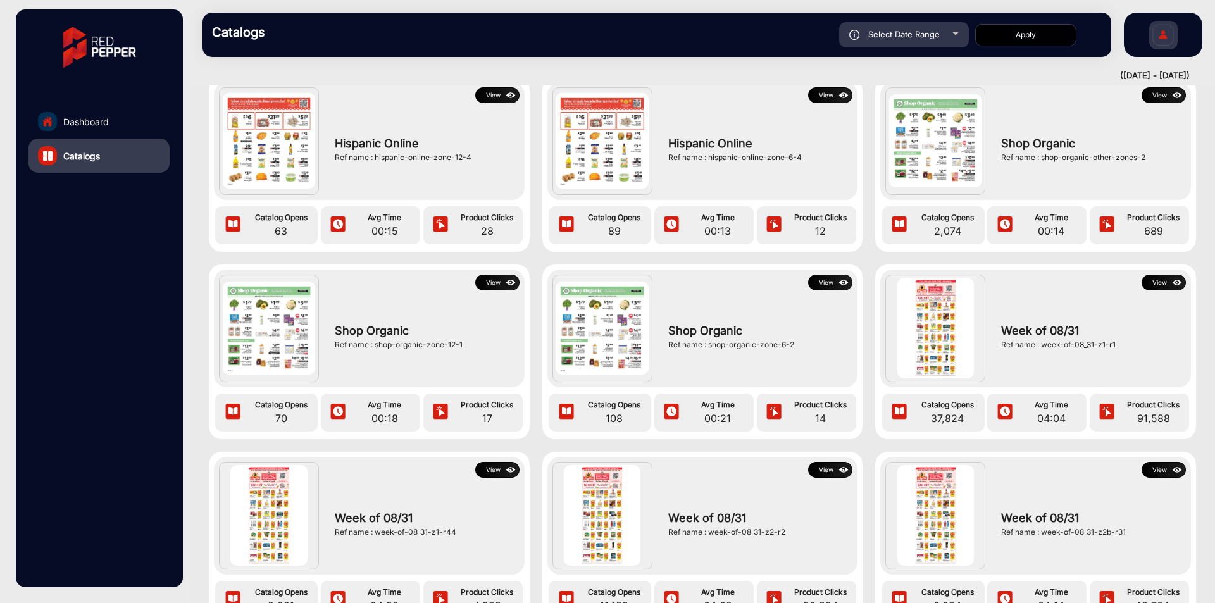
click at [1157, 285] on button "View" at bounding box center [1163, 283] width 44 height 16
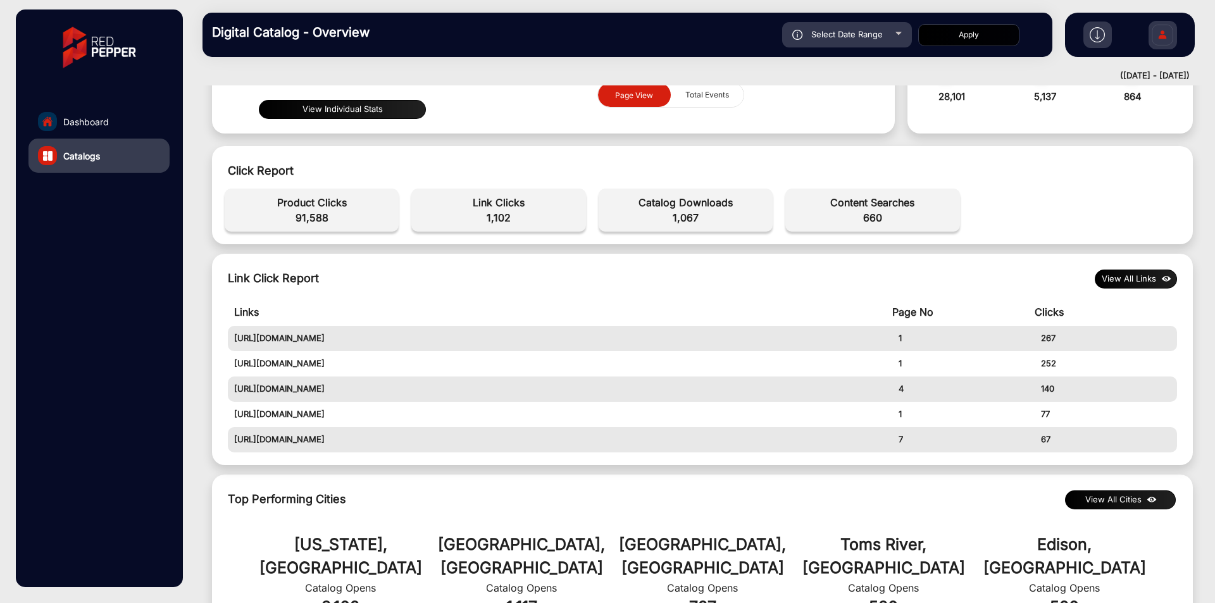
scroll to position [380, 0]
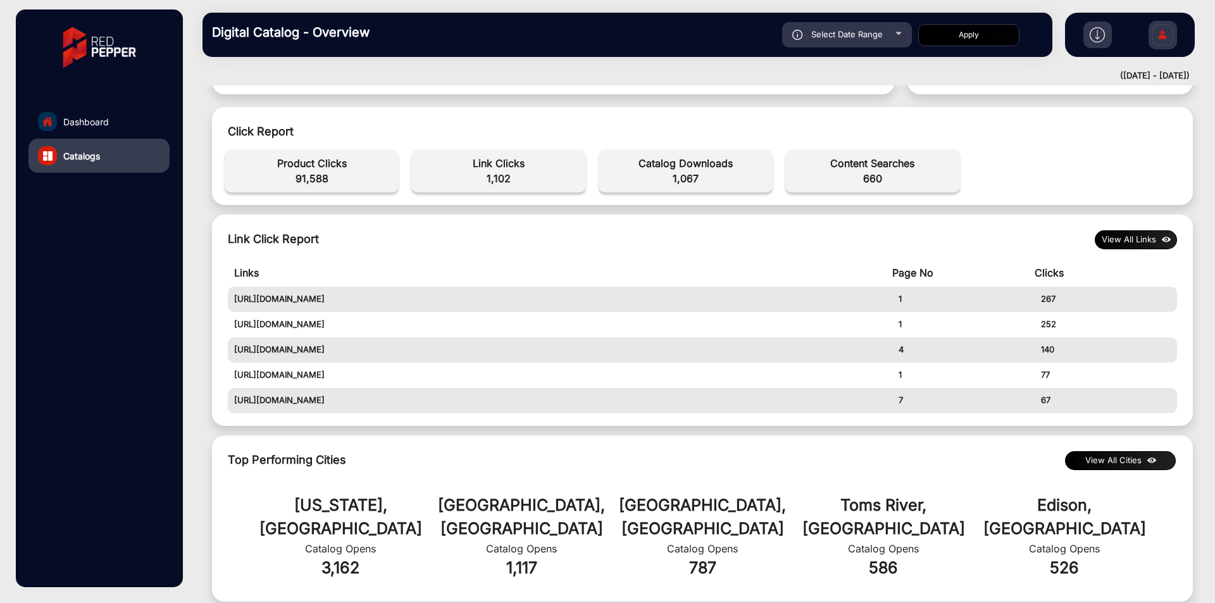
click at [1165, 234] on img at bounding box center [1166, 240] width 15 height 14
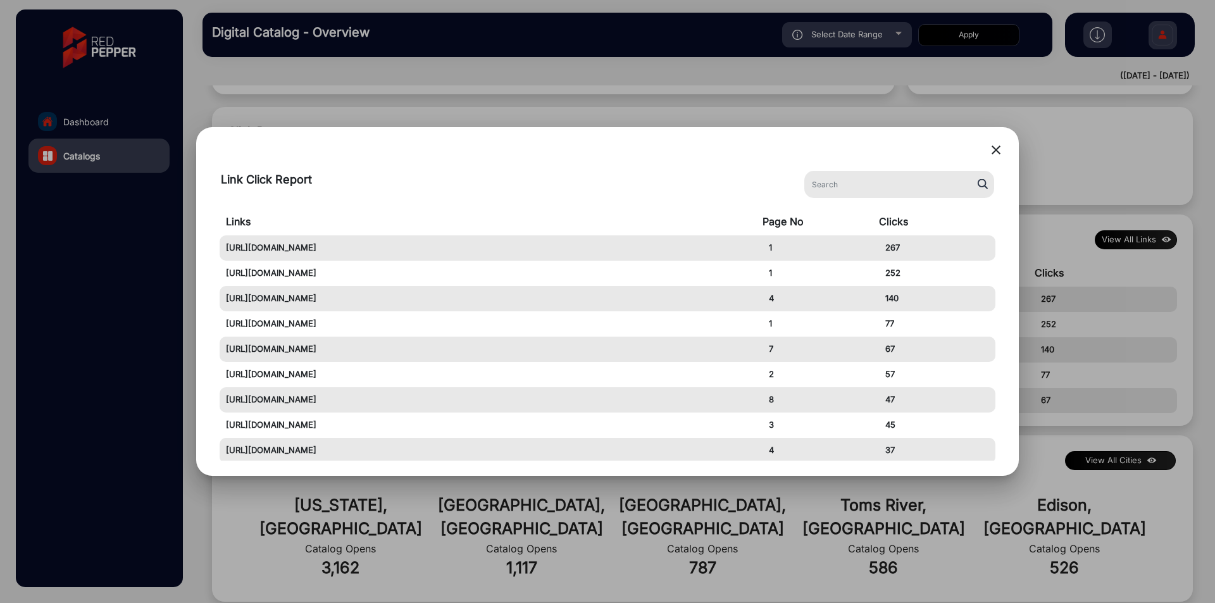
scroll to position [211, 0]
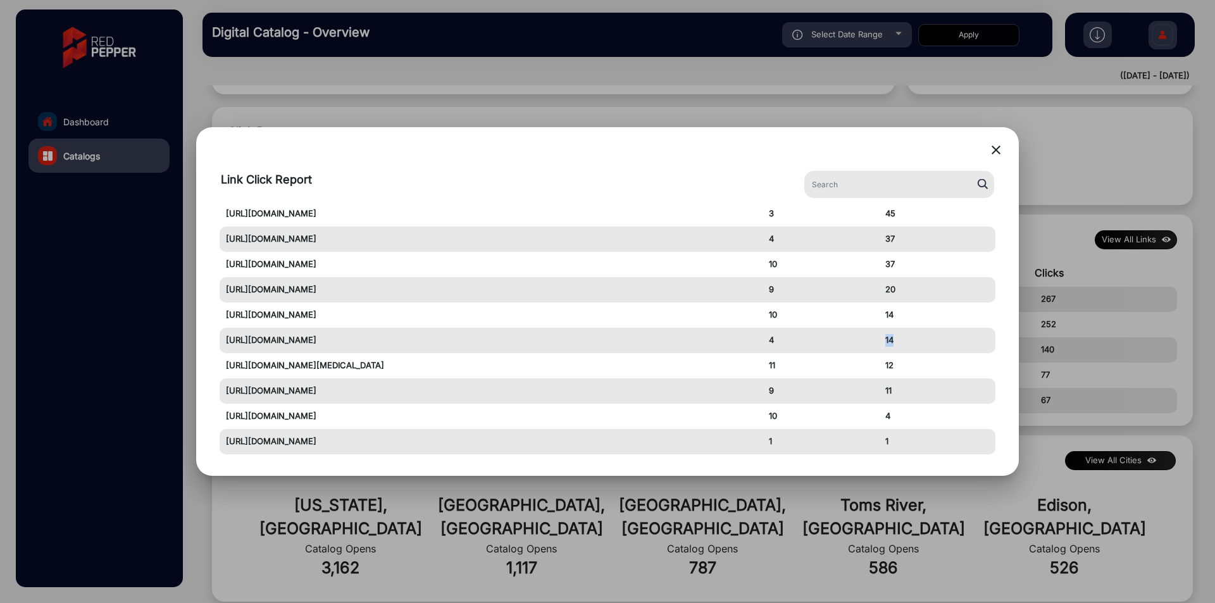
copy td "14"
drag, startPoint x: 883, startPoint y: 345, endPoint x: 895, endPoint y: 344, distance: 12.1
click at [895, 344] on td "14" at bounding box center [937, 340] width 116 height 25
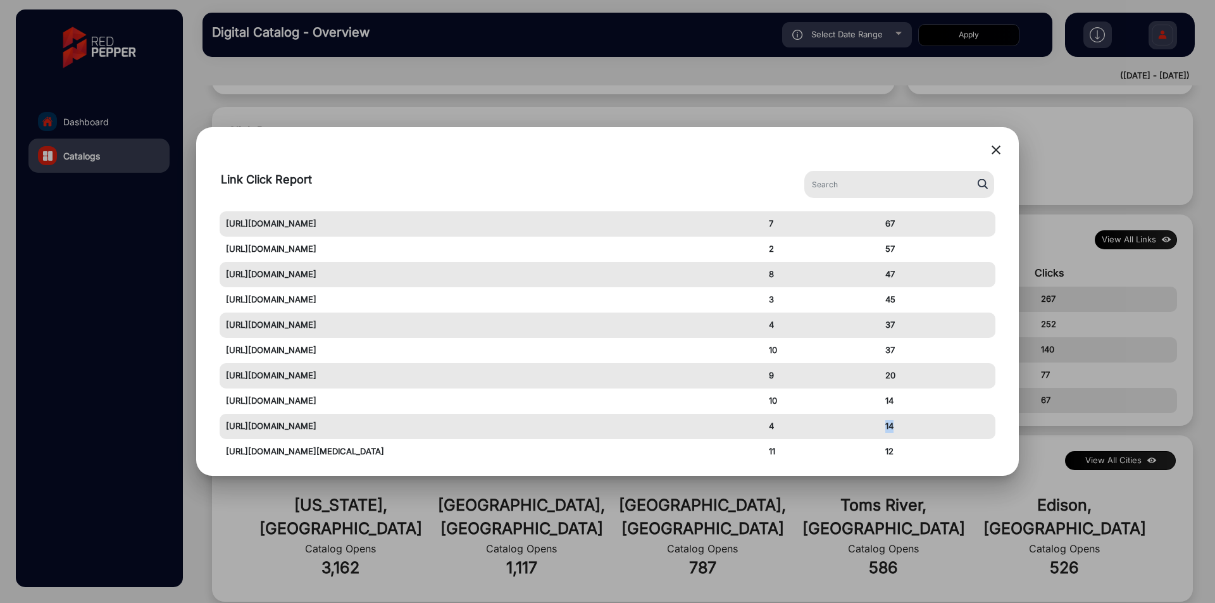
scroll to position [127, 0]
drag, startPoint x: 370, startPoint y: 323, endPoint x: 336, endPoint y: 331, distance: 35.0
click at [335, 330] on td "[URL][DOMAIN_NAME]" at bounding box center [491, 323] width 543 height 25
drag, startPoint x: 380, startPoint y: 427, endPoint x: 335, endPoint y: 429, distance: 45.6
click at [335, 429] on td "[URL][DOMAIN_NAME]" at bounding box center [491, 425] width 543 height 25
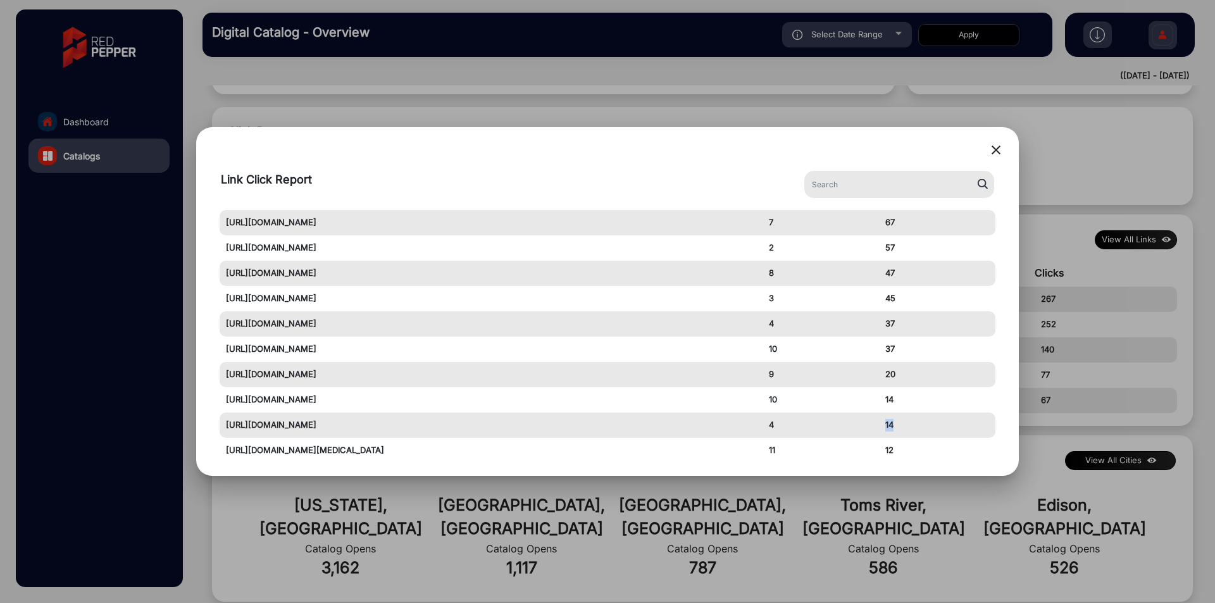
click at [993, 152] on mat-icon "close" at bounding box center [995, 149] width 15 height 15
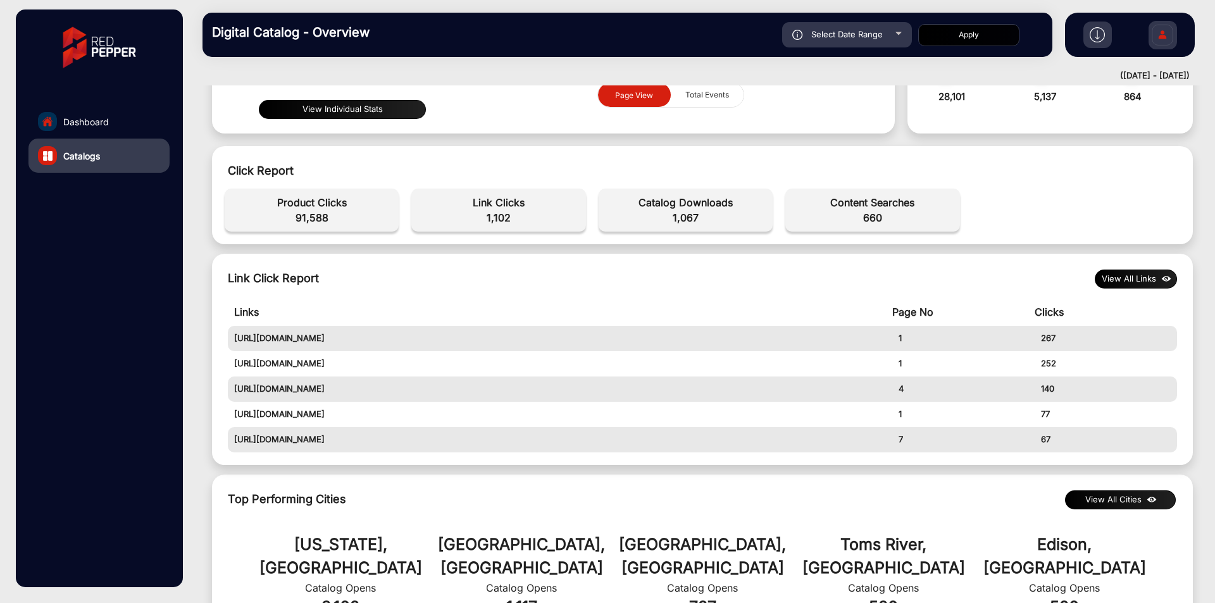
scroll to position [253, 0]
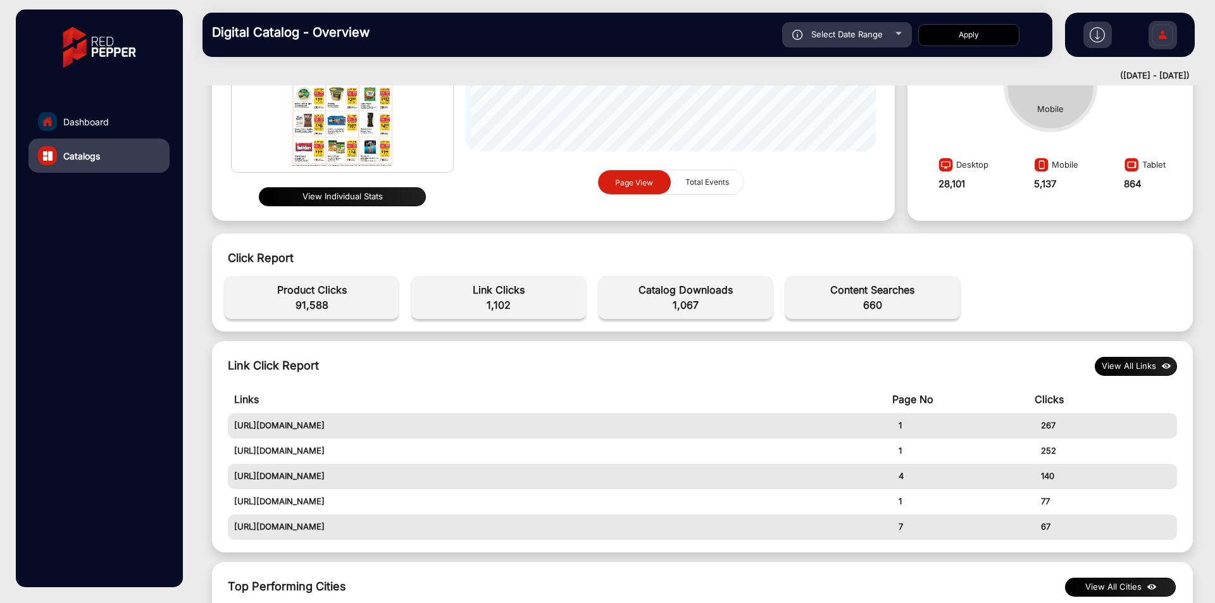
click at [126, 154] on link "Catalogs" at bounding box center [98, 156] width 141 height 34
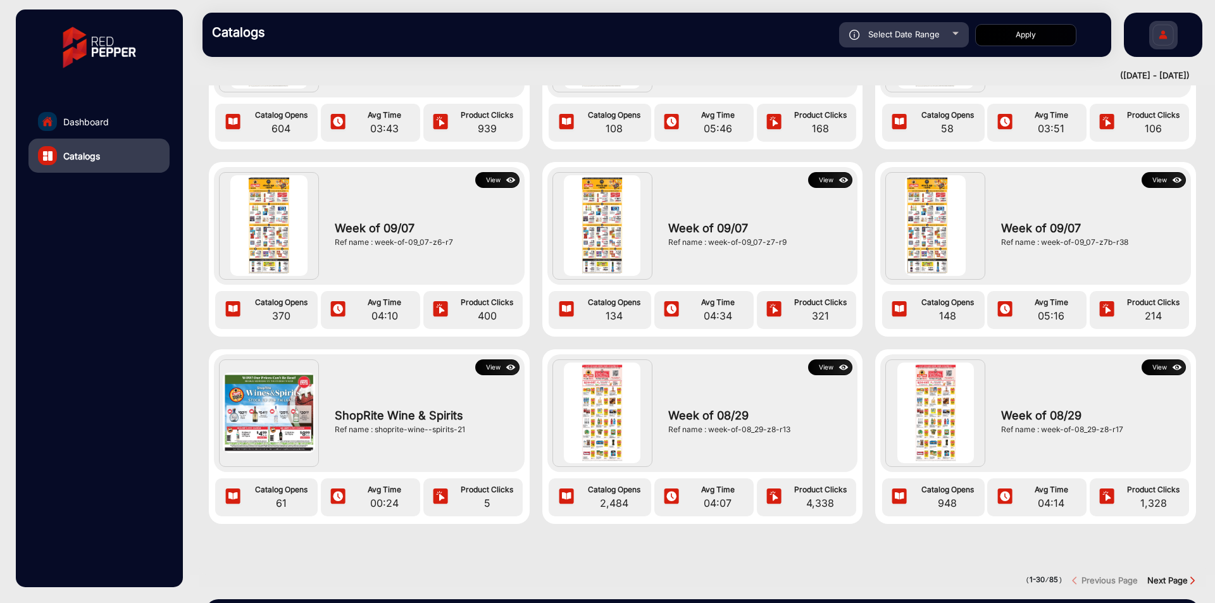
scroll to position [1549, 0]
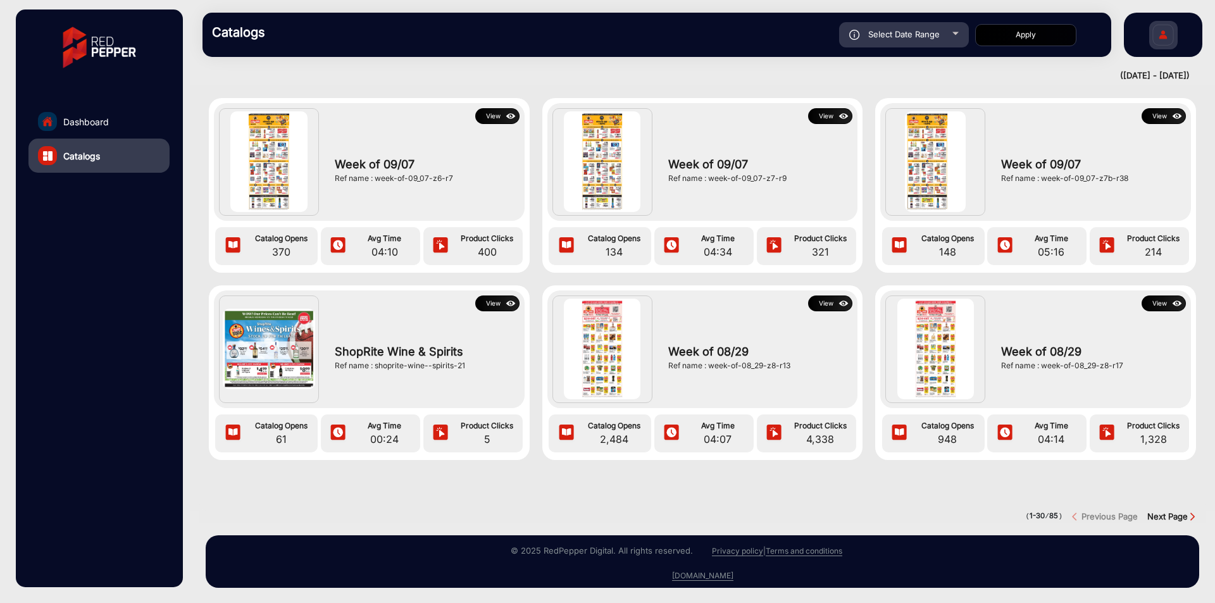
click at [1163, 512] on div "Next Page" at bounding box center [1176, 517] width 58 height 13
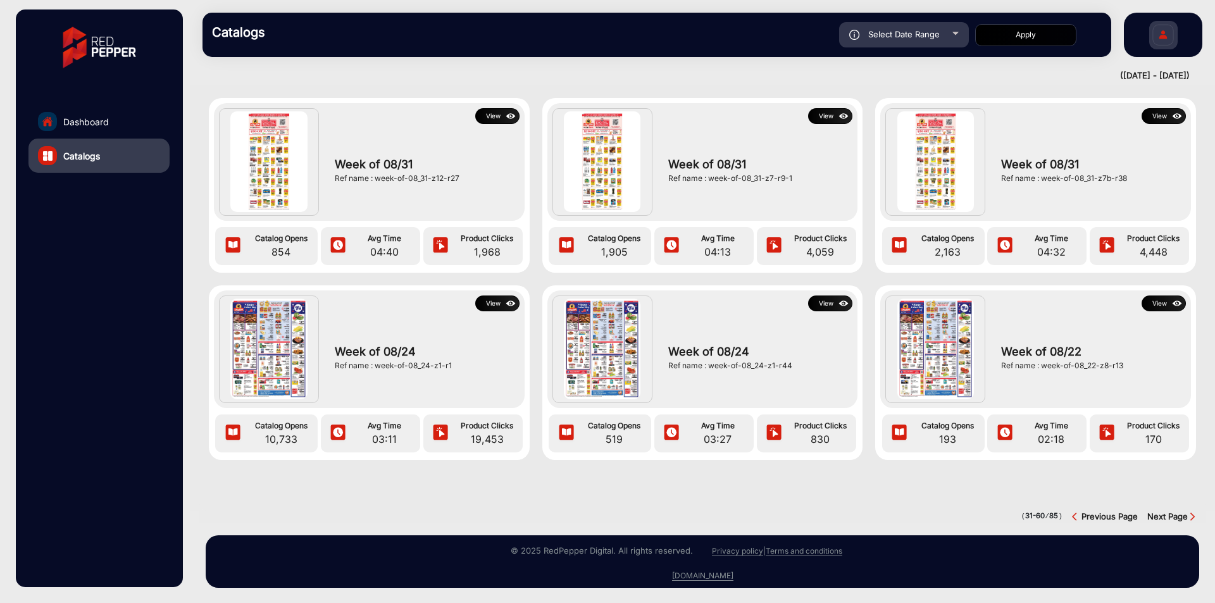
click at [1116, 511] on strong "Previous Page" at bounding box center [1109, 516] width 56 height 10
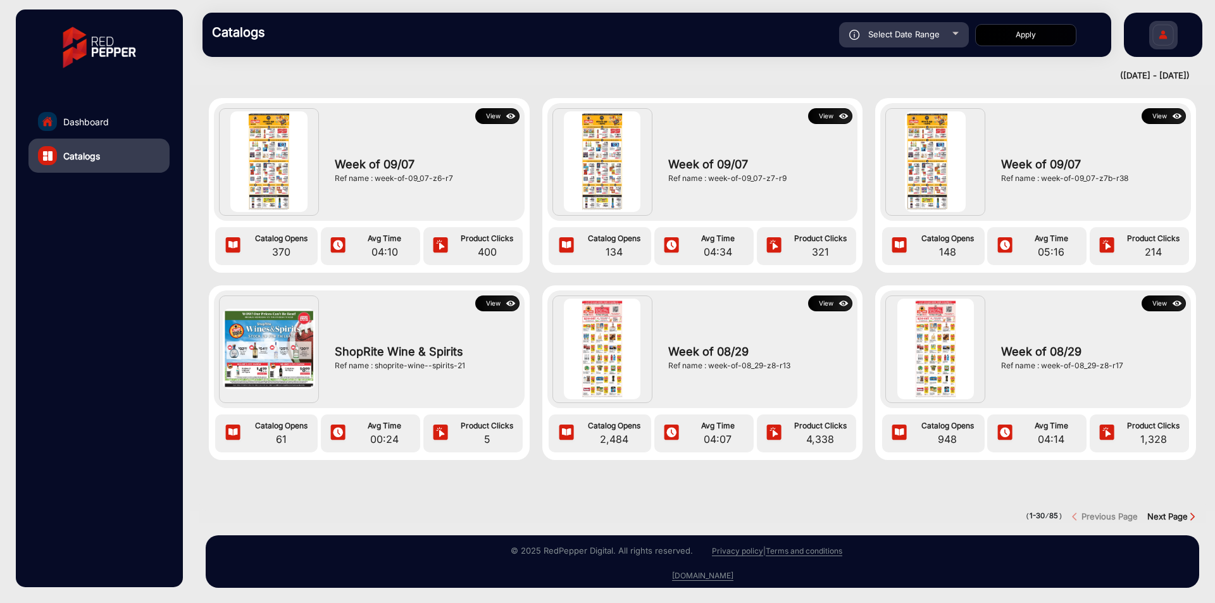
click at [1116, 511] on strong "Previous Page" at bounding box center [1109, 516] width 56 height 10
click at [1166, 511] on strong "Next Page" at bounding box center [1167, 516] width 40 height 10
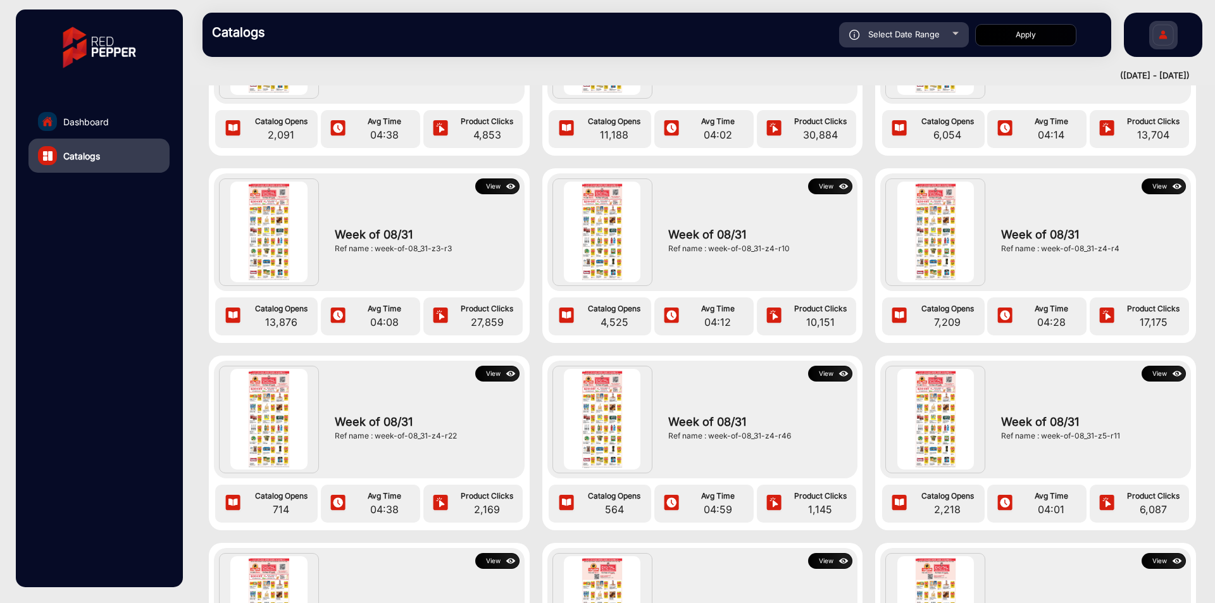
scroll to position [750, 0]
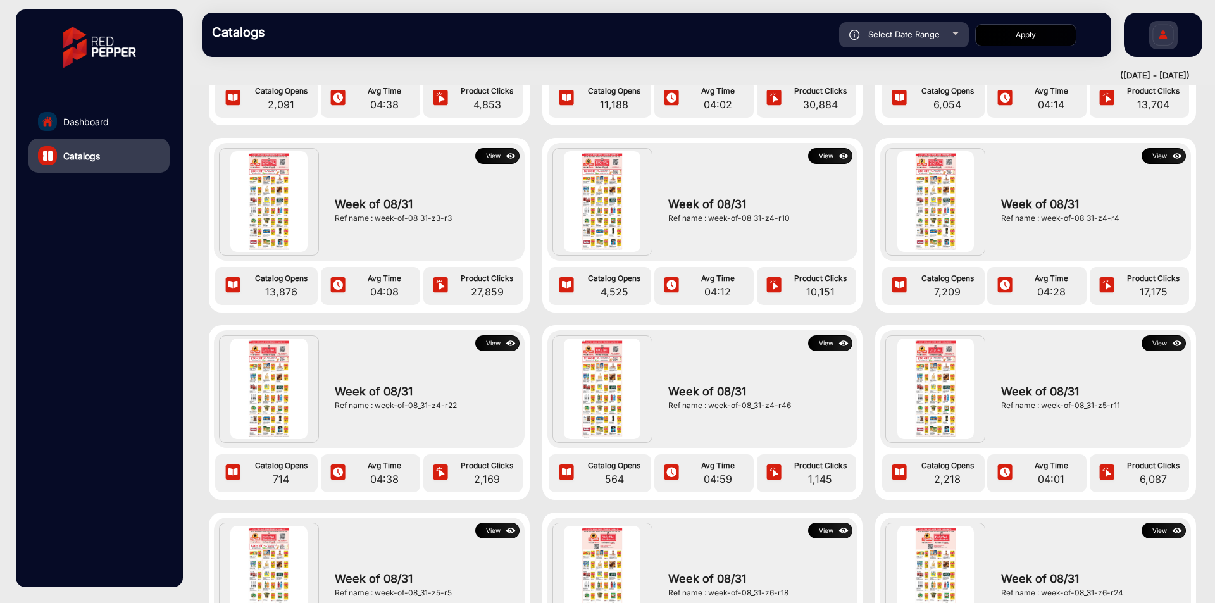
click at [1049, 215] on div "Ref name : week-of-08_31-z4-r4" at bounding box center [1090, 218] width 178 height 11
click at [1150, 153] on button "View" at bounding box center [1163, 156] width 44 height 16
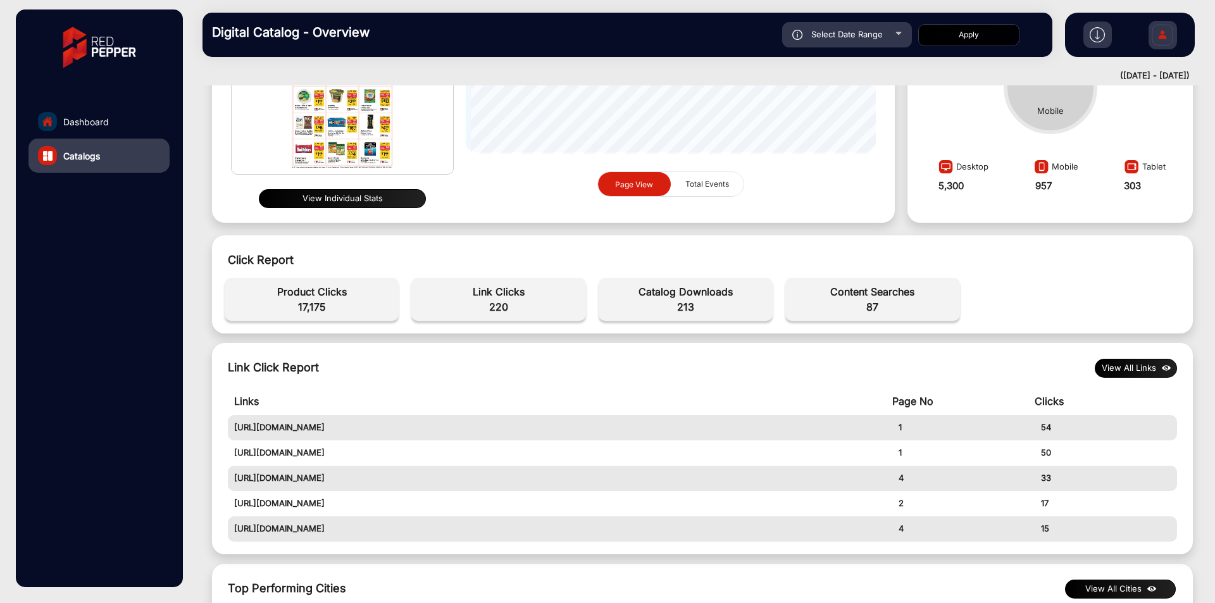
scroll to position [190, 0]
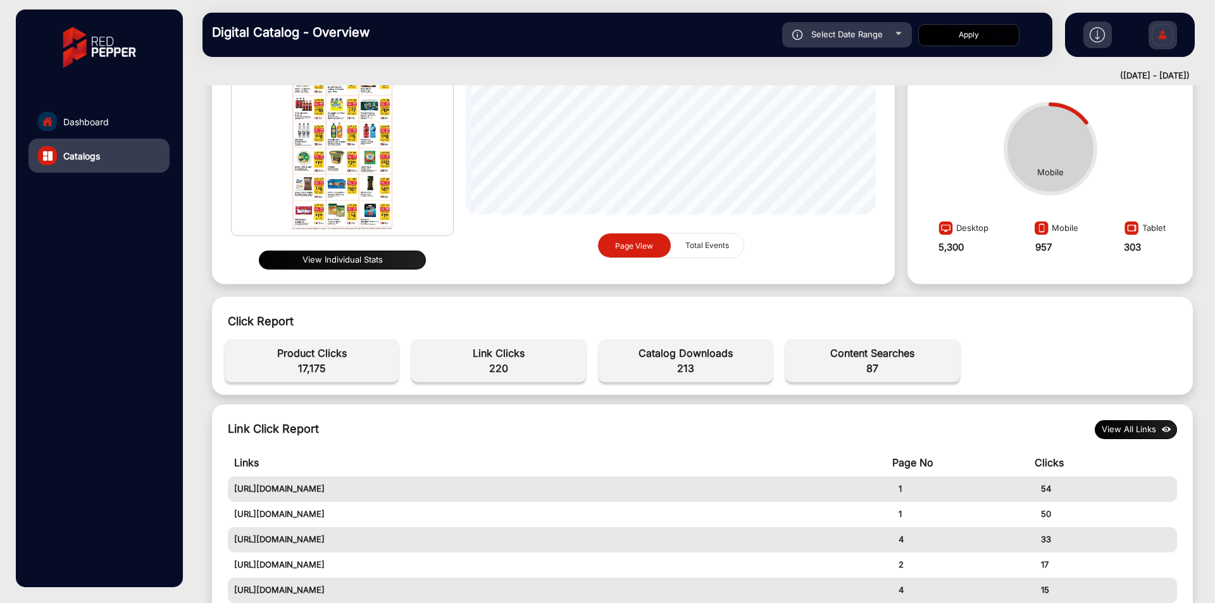
click at [1143, 429] on button "View All Links" at bounding box center [1136, 429] width 82 height 19
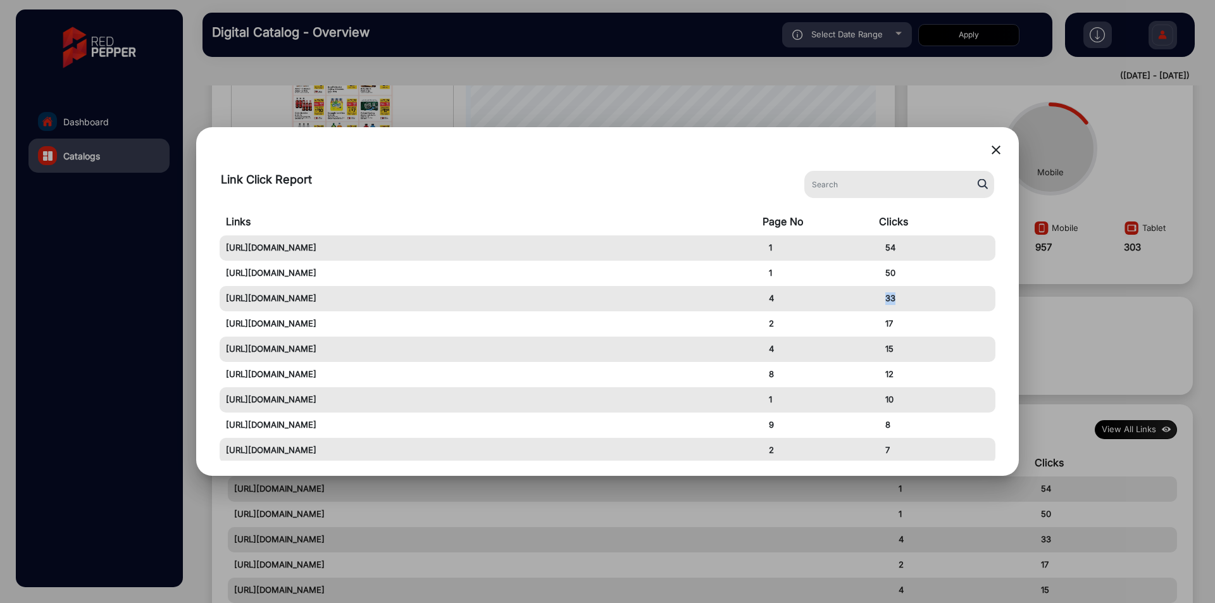
drag, startPoint x: 883, startPoint y: 297, endPoint x: 898, endPoint y: 296, distance: 15.2
click at [898, 296] on td "33" at bounding box center [937, 298] width 116 height 25
copy td "33"
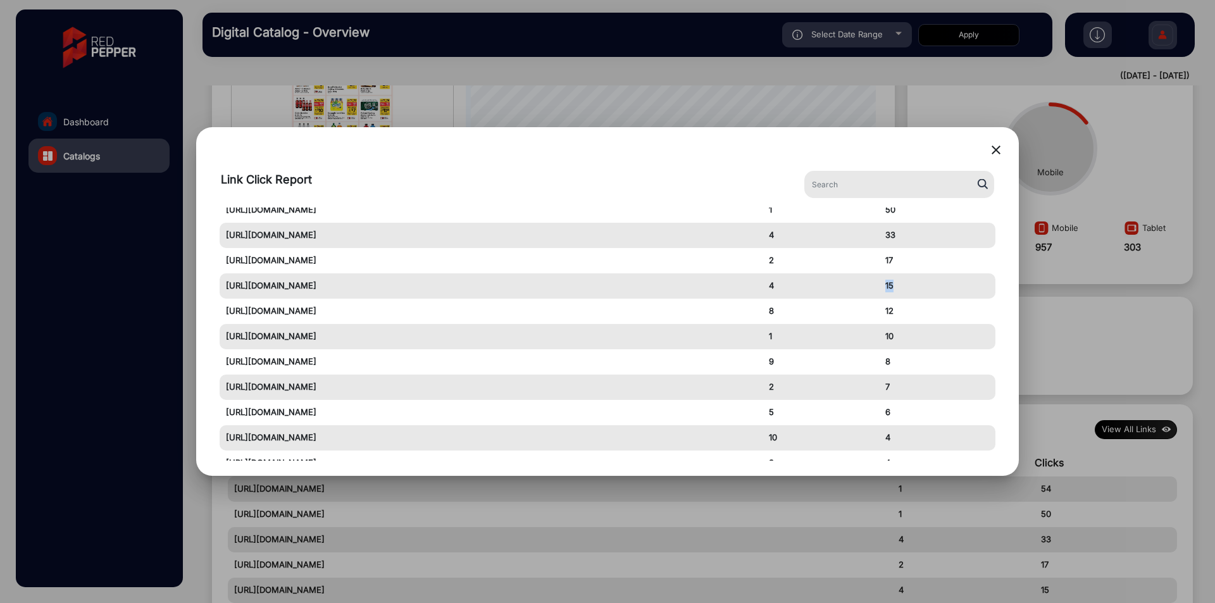
drag, startPoint x: 884, startPoint y: 285, endPoint x: 900, endPoint y: 285, distance: 15.8
click at [900, 285] on td "15" at bounding box center [937, 285] width 116 height 25
copy td "15"
click at [121, 155] on div at bounding box center [607, 301] width 1215 height 603
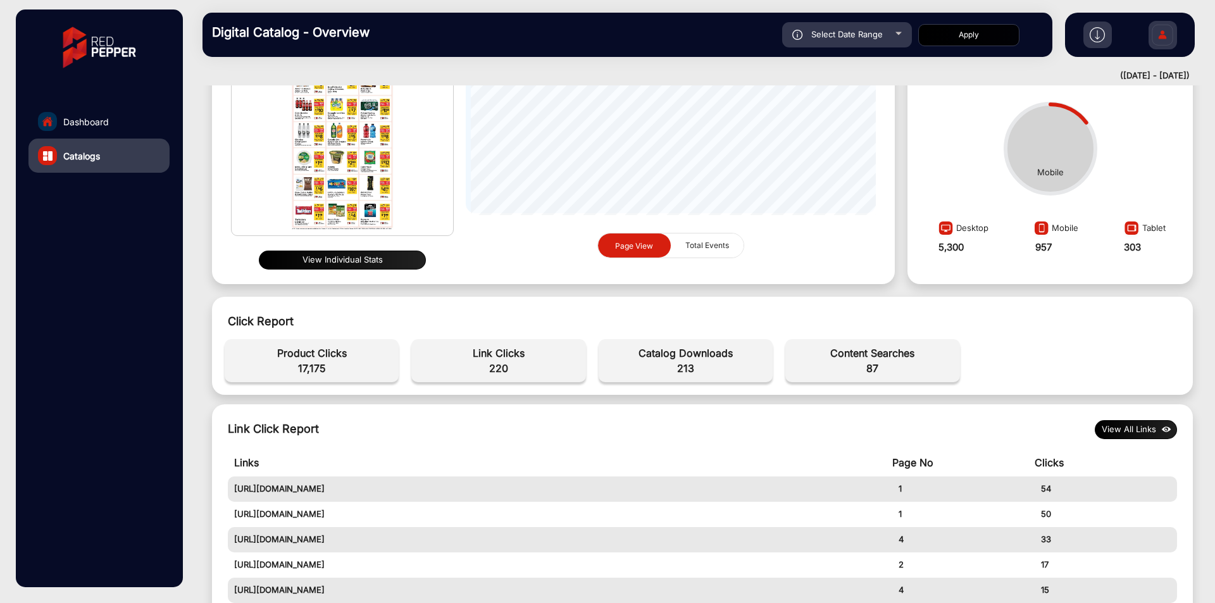
click at [113, 157] on link "Catalogs" at bounding box center [98, 156] width 141 height 34
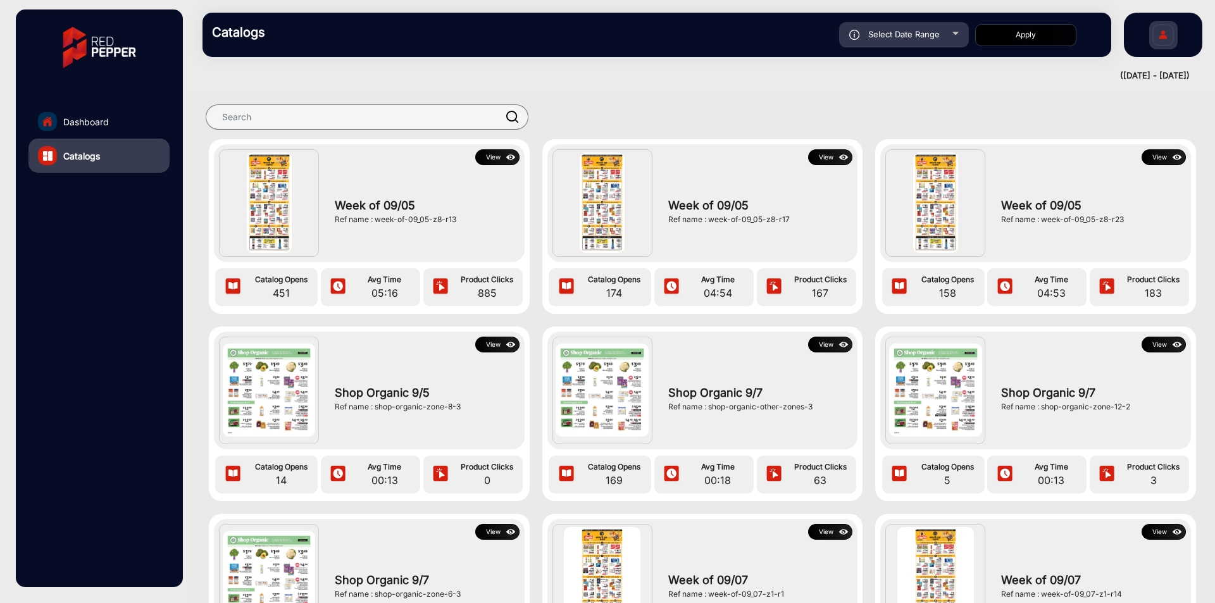
scroll to position [1549, 0]
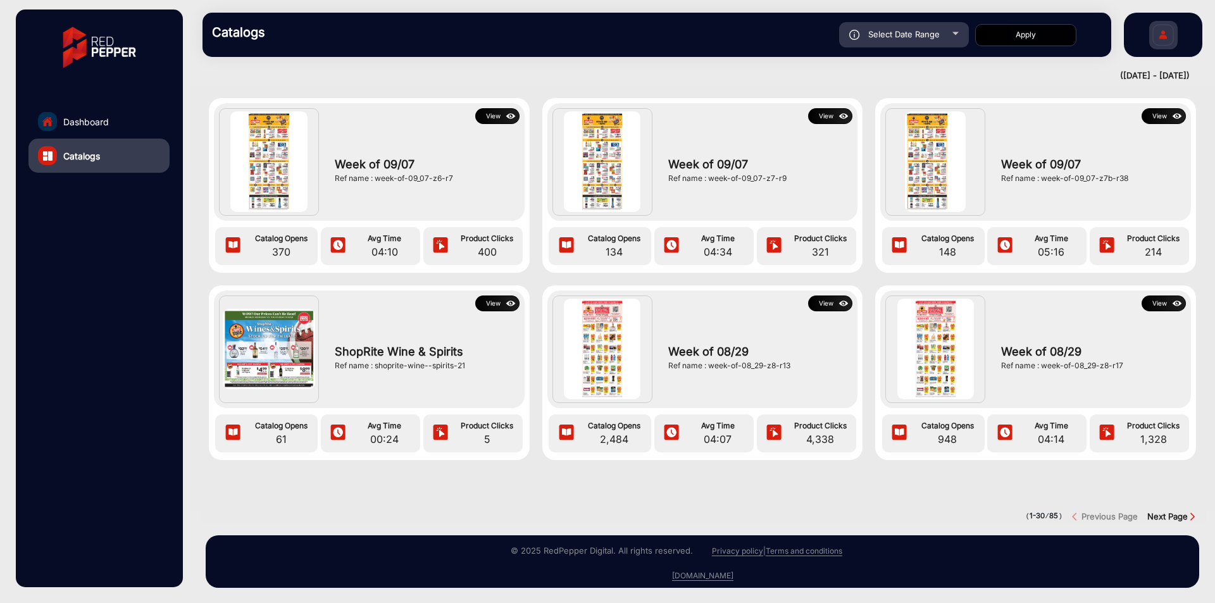
click at [822, 295] on button "View" at bounding box center [830, 303] width 44 height 16
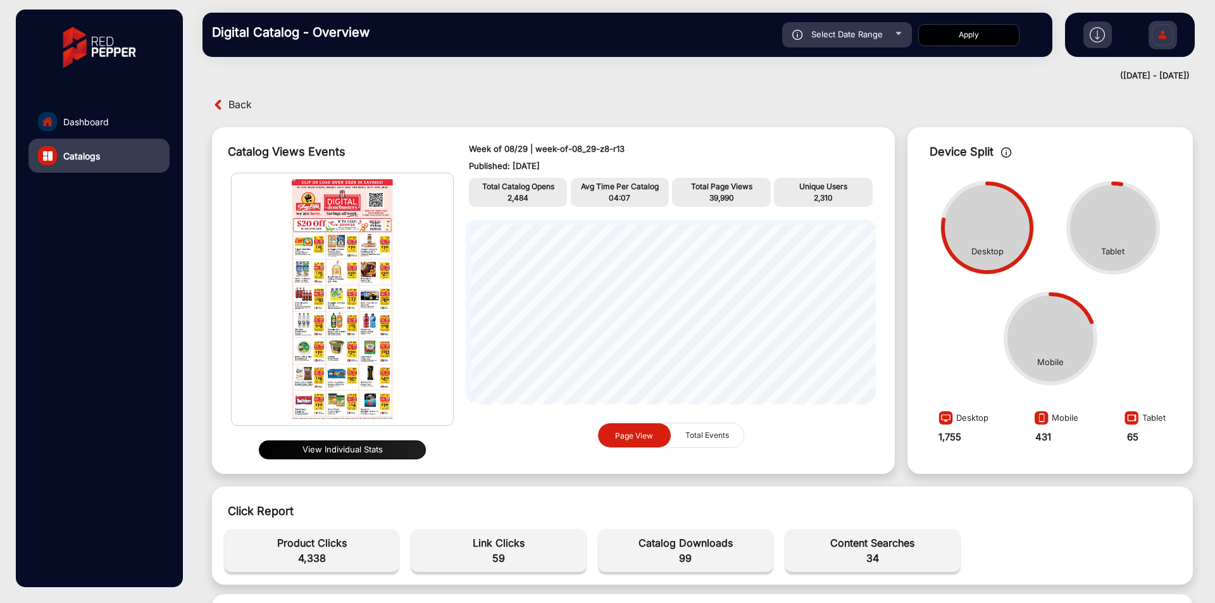
scroll to position [253, 0]
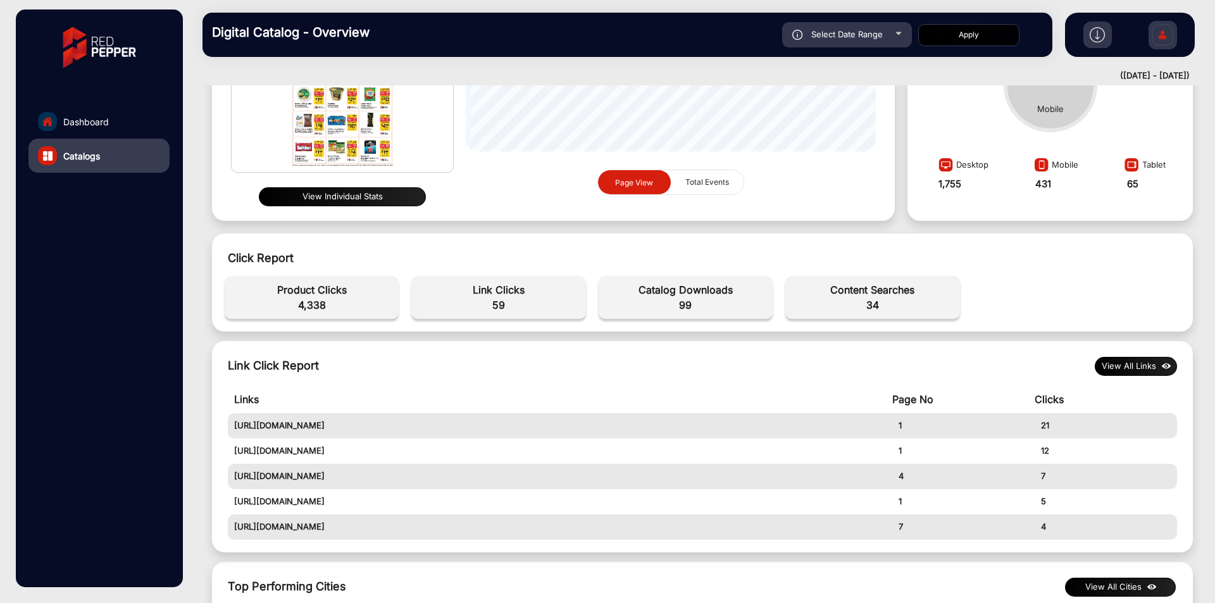
click at [1132, 371] on button "View All Links" at bounding box center [1136, 366] width 82 height 19
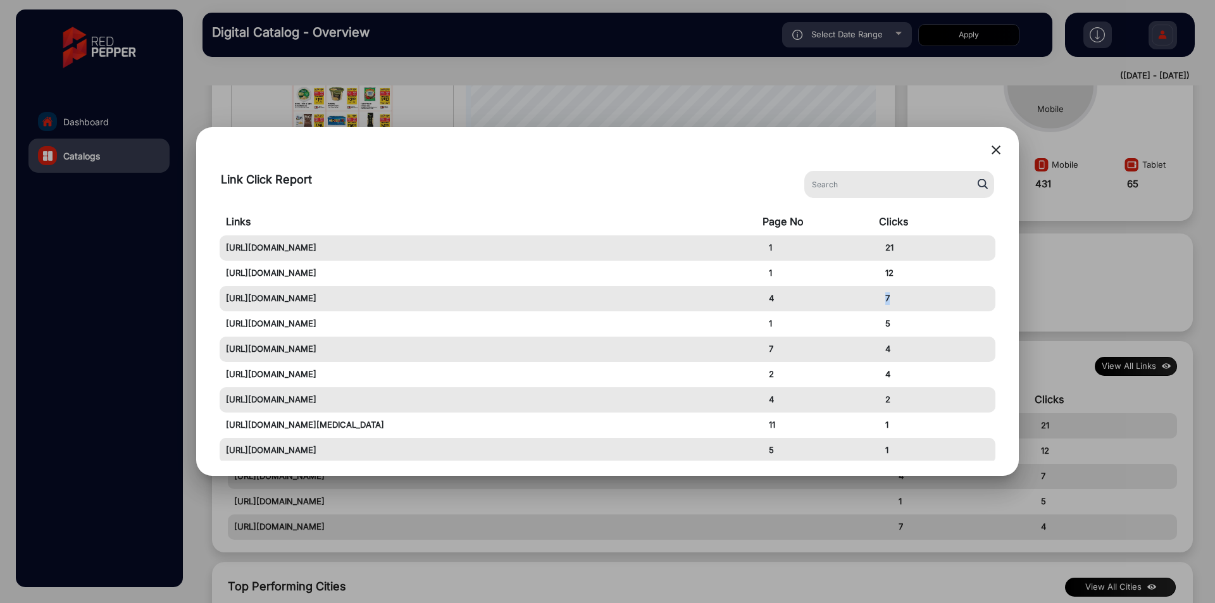
drag, startPoint x: 879, startPoint y: 299, endPoint x: 893, endPoint y: 299, distance: 13.9
click at [893, 299] on td "7" at bounding box center [937, 298] width 116 height 25
copy td "7"
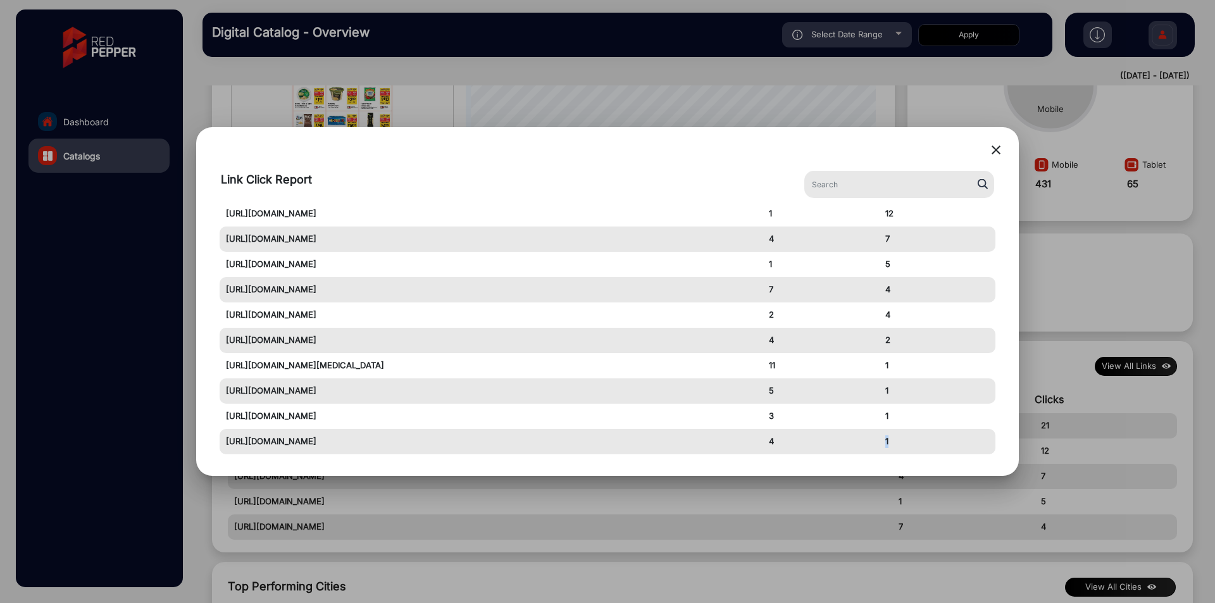
copy td "1"
drag, startPoint x: 892, startPoint y: 447, endPoint x: 882, endPoint y: 445, distance: 10.4
click at [882, 445] on td "1" at bounding box center [937, 441] width 116 height 25
